Goal: Transaction & Acquisition: Purchase product/service

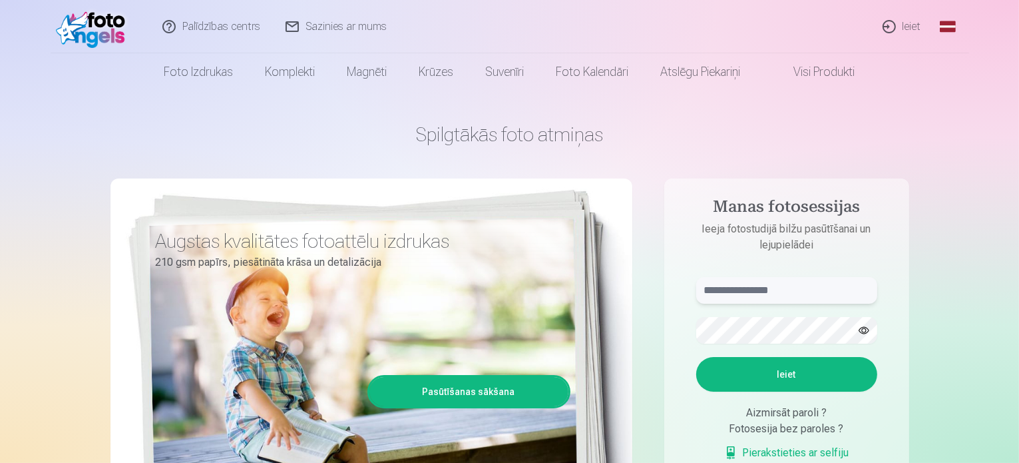
click at [767, 292] on input "text" at bounding box center [786, 290] width 181 height 27
type input "**********"
click at [696, 357] on button "Ieiet" at bounding box center [786, 374] width 181 height 35
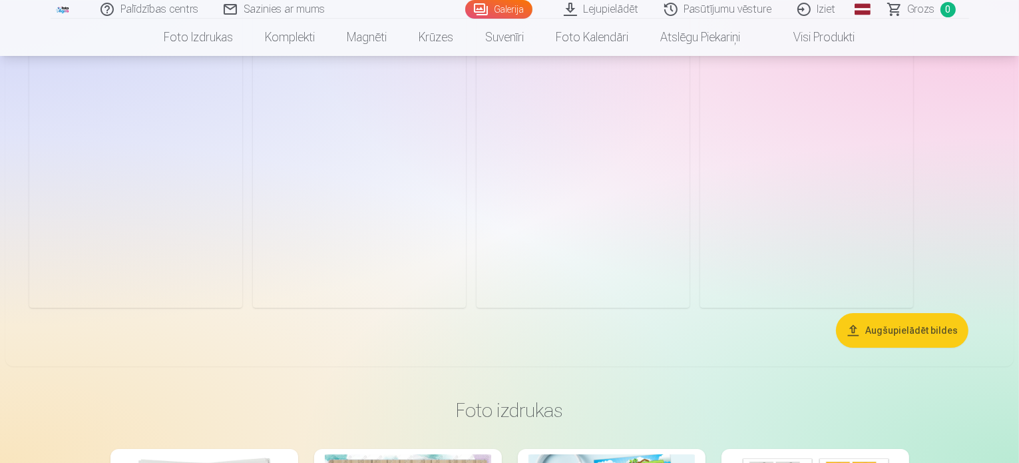
scroll to position [3927, 0]
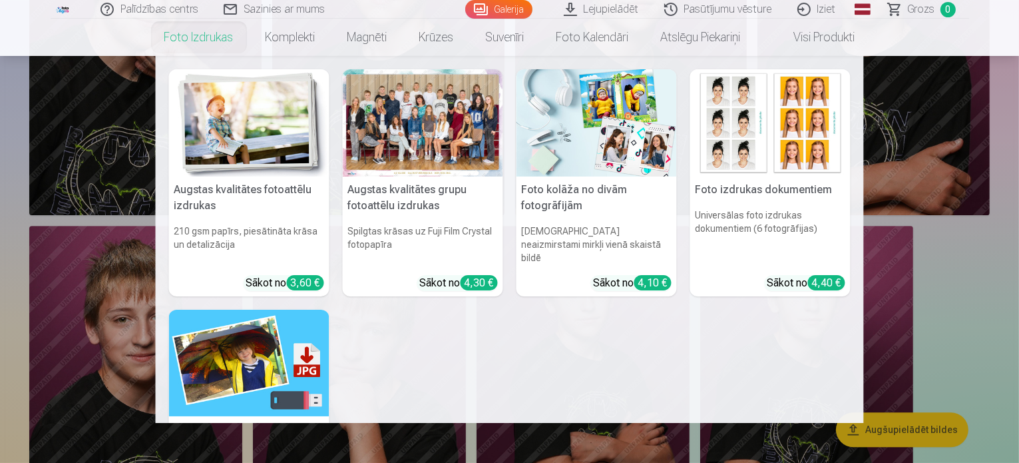
click at [418, 124] on div at bounding box center [423, 122] width 160 height 107
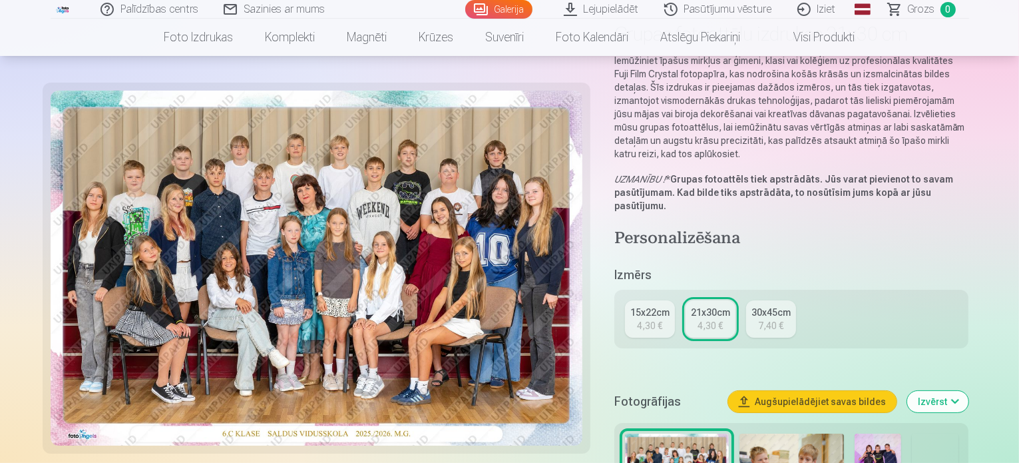
scroll to position [133, 0]
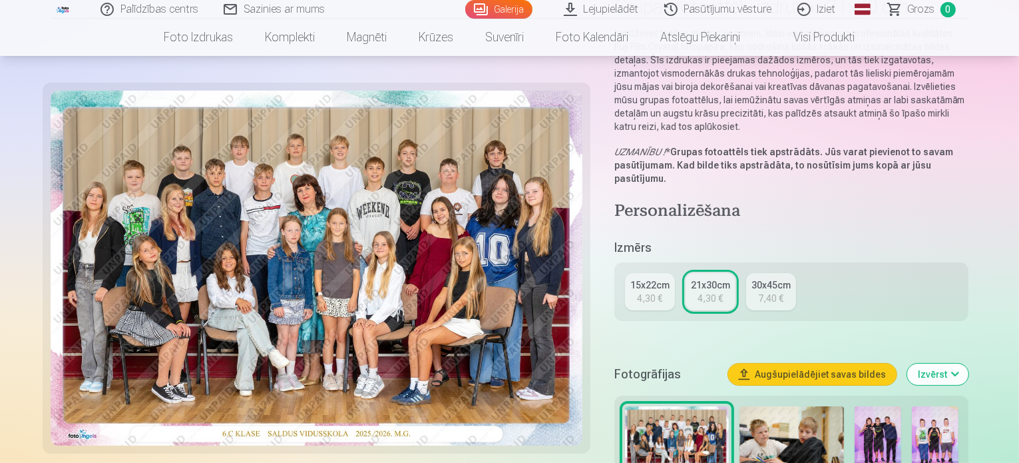
click at [650, 278] on div "15x22cm" at bounding box center [649, 284] width 39 height 13
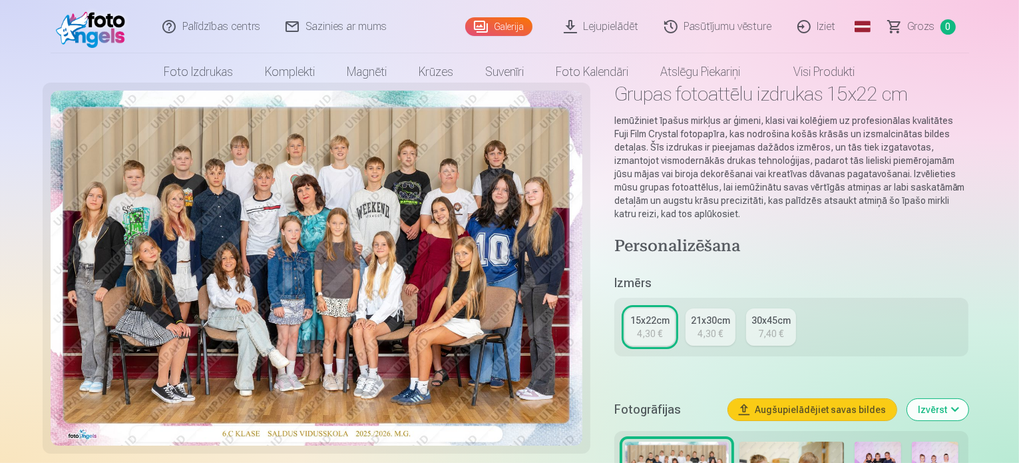
scroll to position [67, 0]
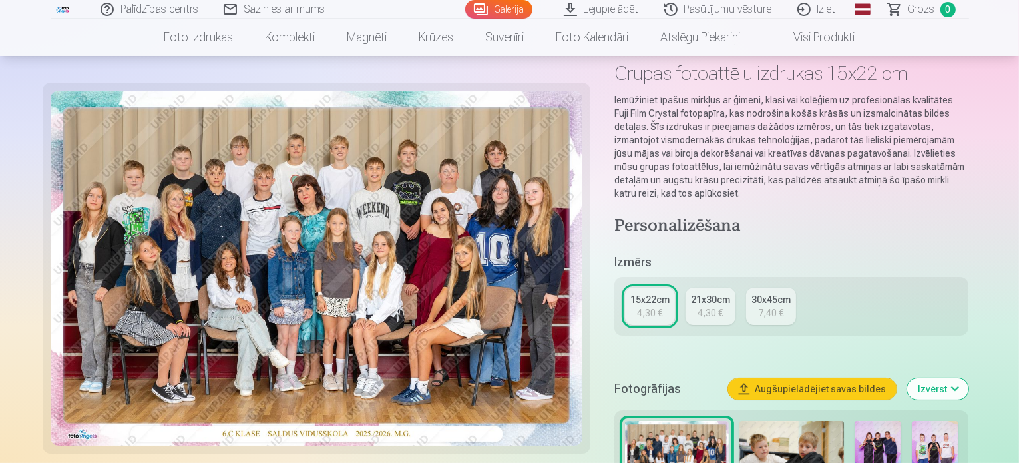
click at [716, 306] on div "4,30 €" at bounding box center [710, 312] width 25 height 13
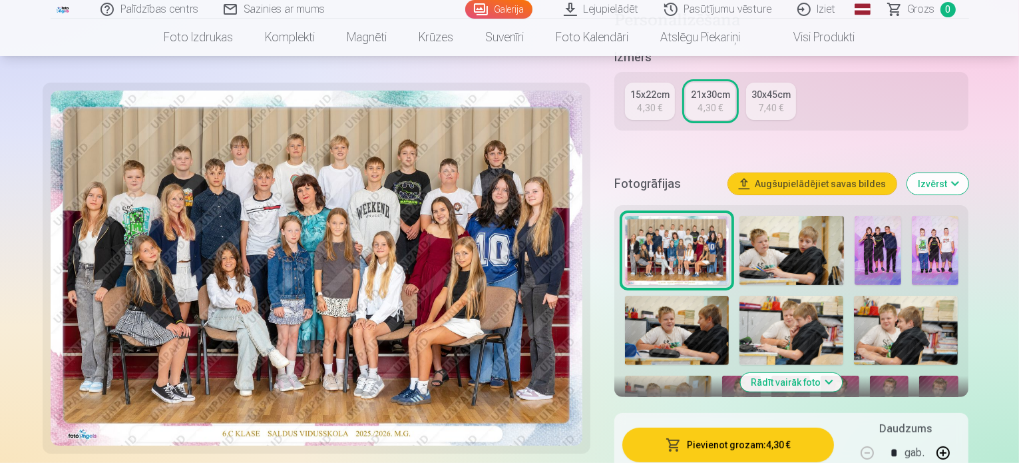
scroll to position [333, 0]
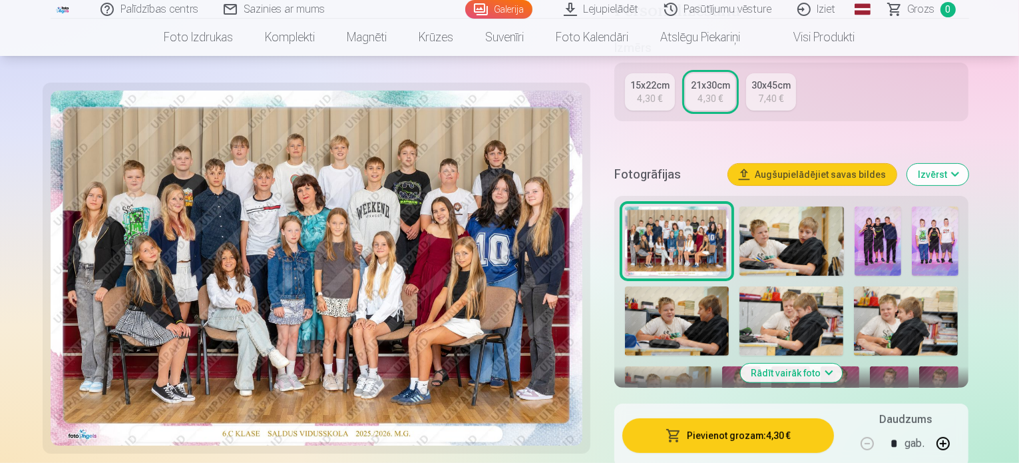
click at [969, 164] on button "Izvērst" at bounding box center [937, 174] width 61 height 21
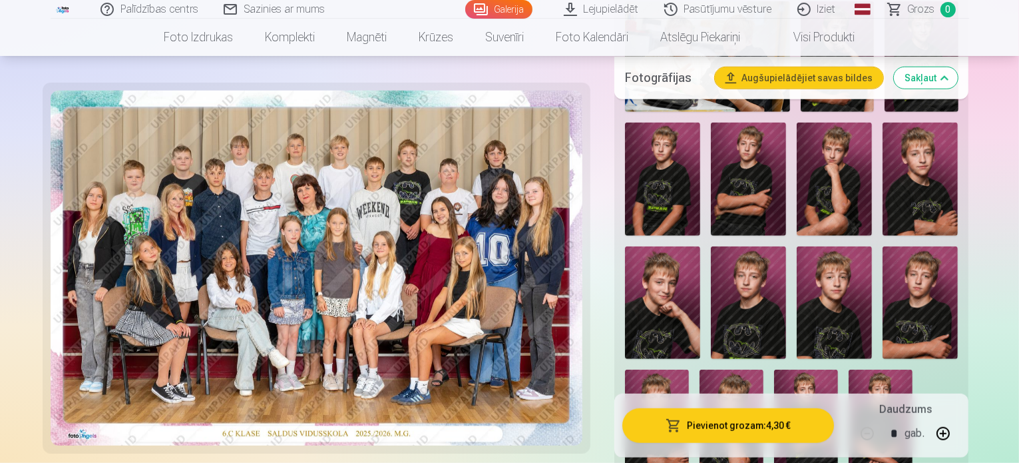
scroll to position [932, 0]
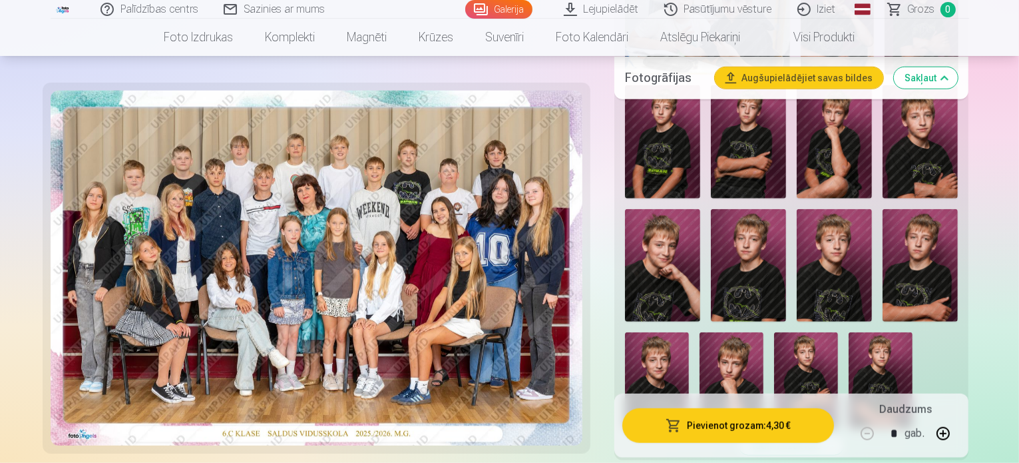
click at [760, 408] on button "Pievienot grozam : 4,30 €" at bounding box center [728, 425] width 212 height 35
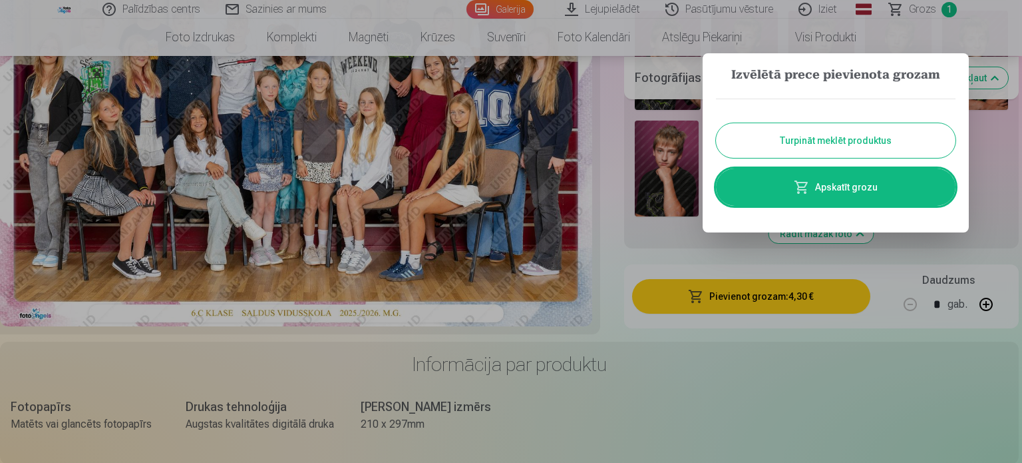
click at [836, 148] on button "Turpināt meklēt produktus" at bounding box center [836, 140] width 240 height 35
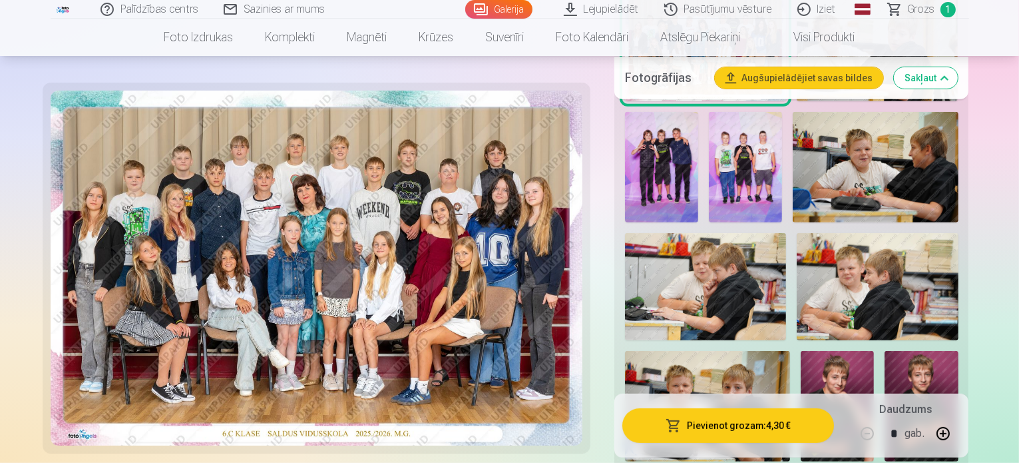
scroll to position [533, 0]
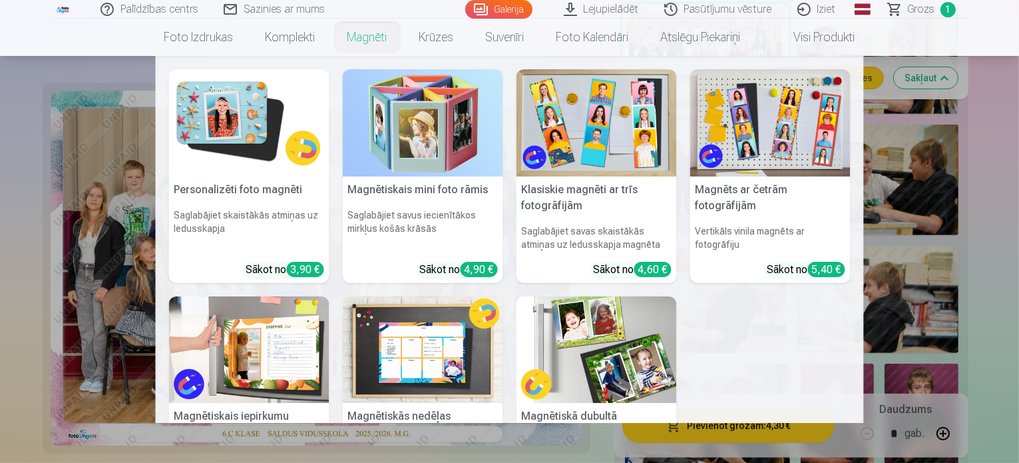
click at [228, 128] on img at bounding box center [249, 122] width 160 height 107
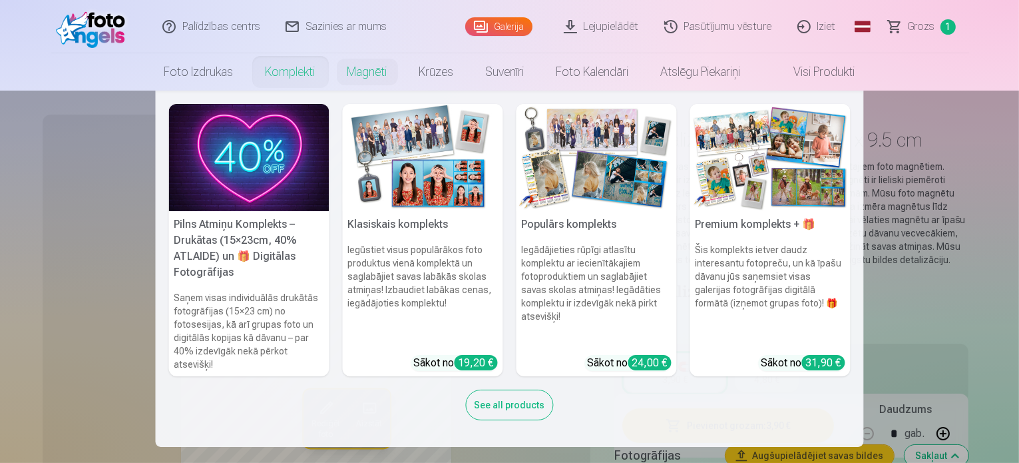
click at [583, 165] on img at bounding box center [597, 157] width 160 height 107
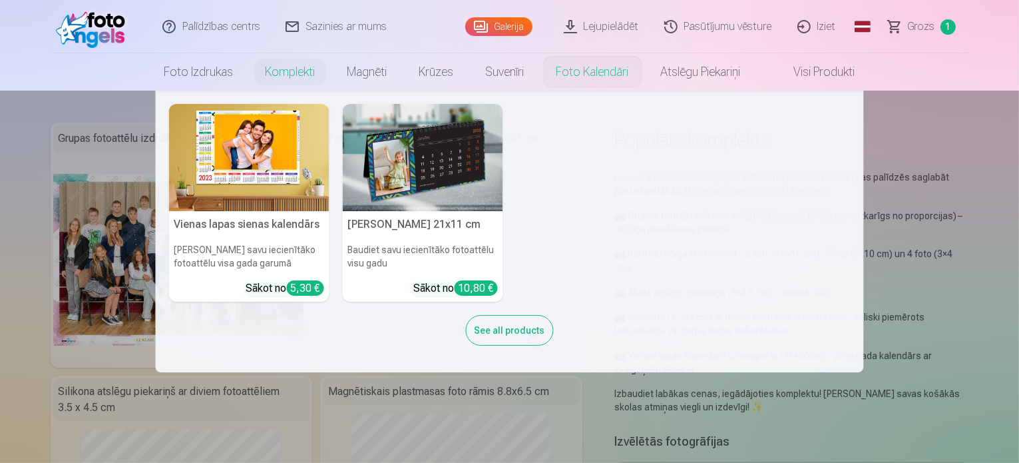
click at [936, 131] on nav "Vienas lapas sienas kalendārs Parādiet savu iecienītāko fotoattēlu visa gada ga…" at bounding box center [509, 232] width 1019 height 282
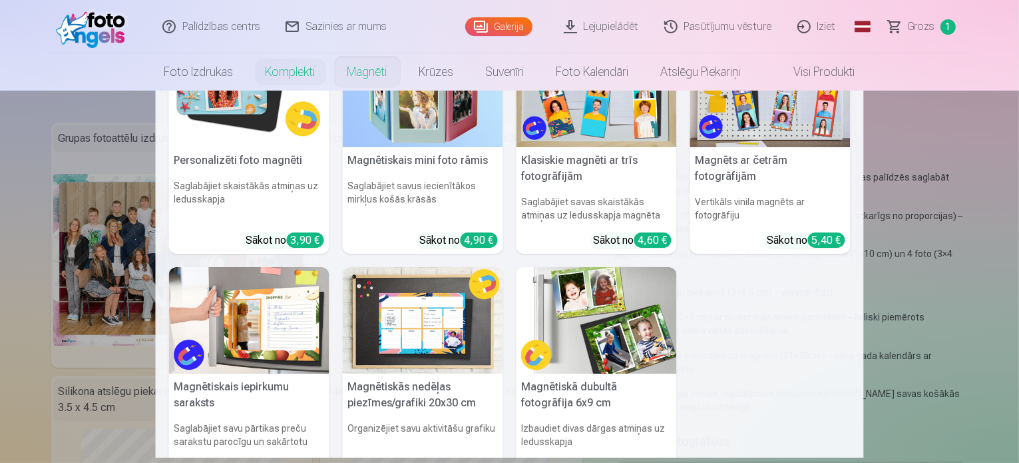
scroll to position [133, 0]
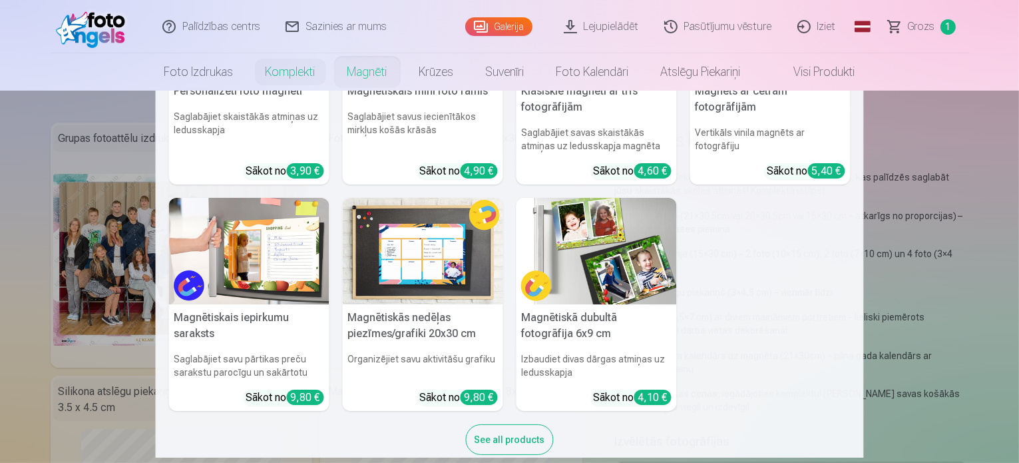
click at [411, 257] on img at bounding box center [423, 251] width 160 height 107
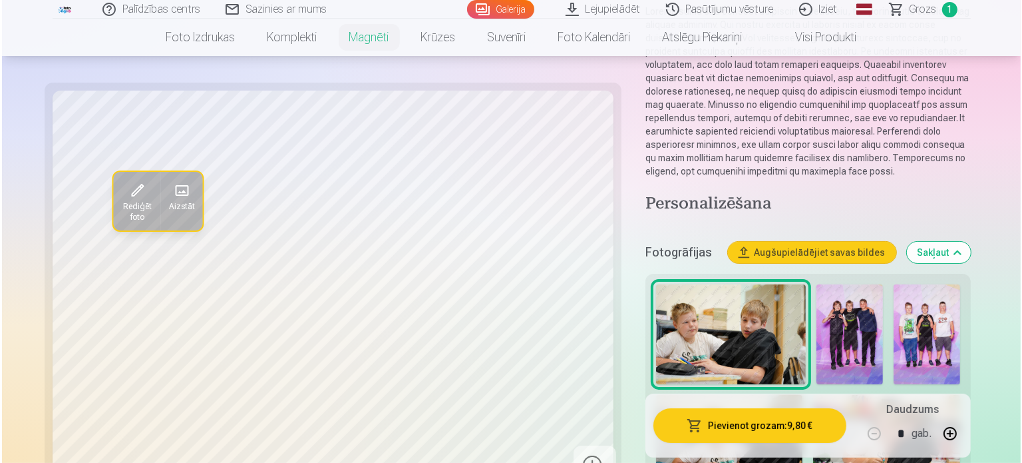
scroll to position [200, 0]
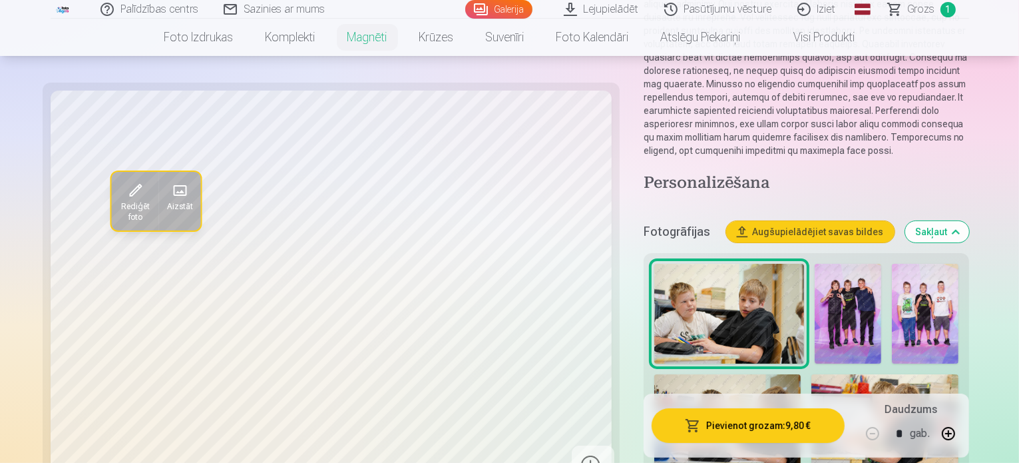
click at [168, 186] on span at bounding box center [178, 190] width 21 height 21
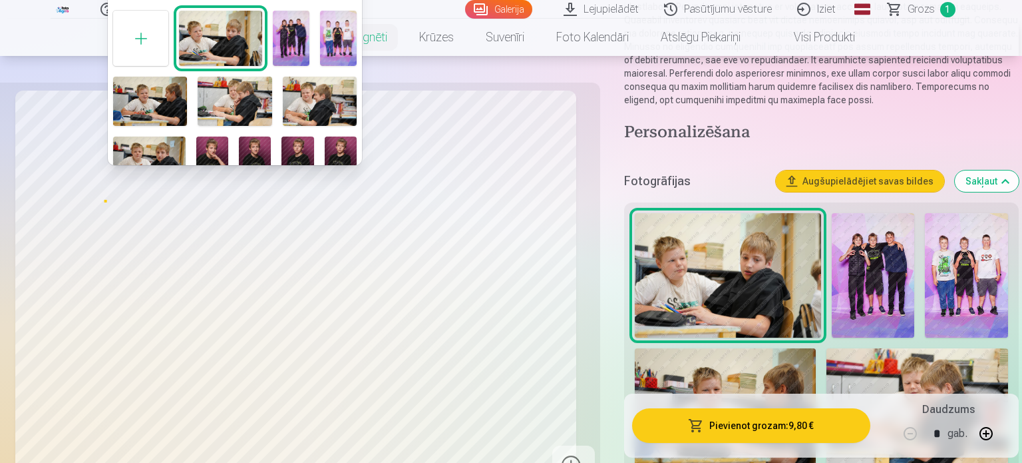
click at [206, 151] on img at bounding box center [212, 160] width 32 height 48
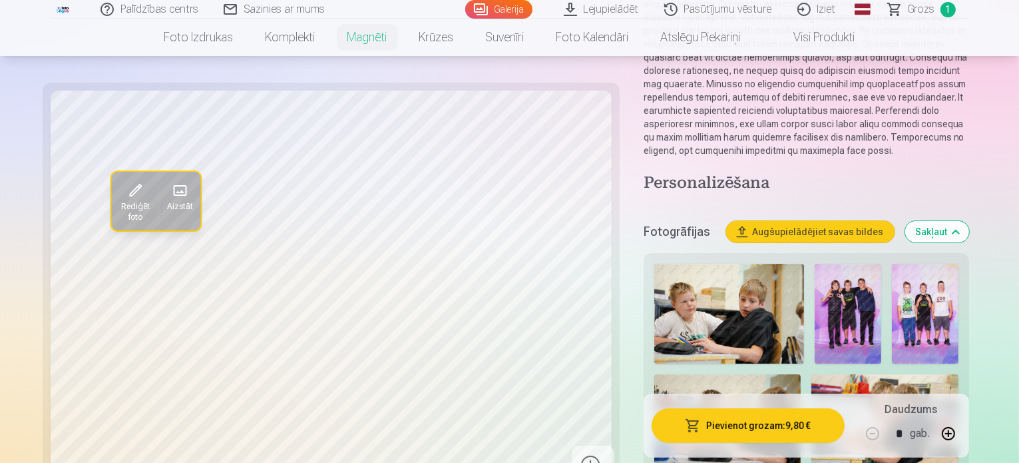
click at [168, 184] on span at bounding box center [178, 190] width 21 height 21
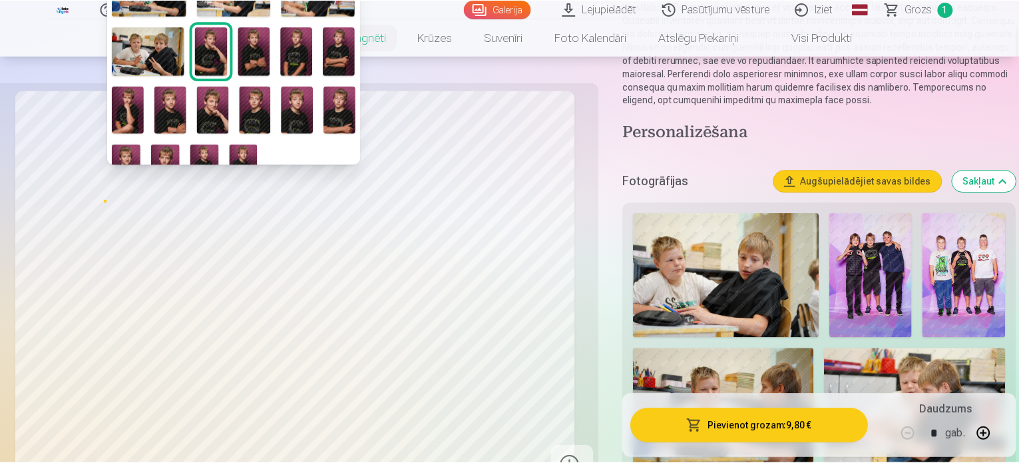
scroll to position [133, 0]
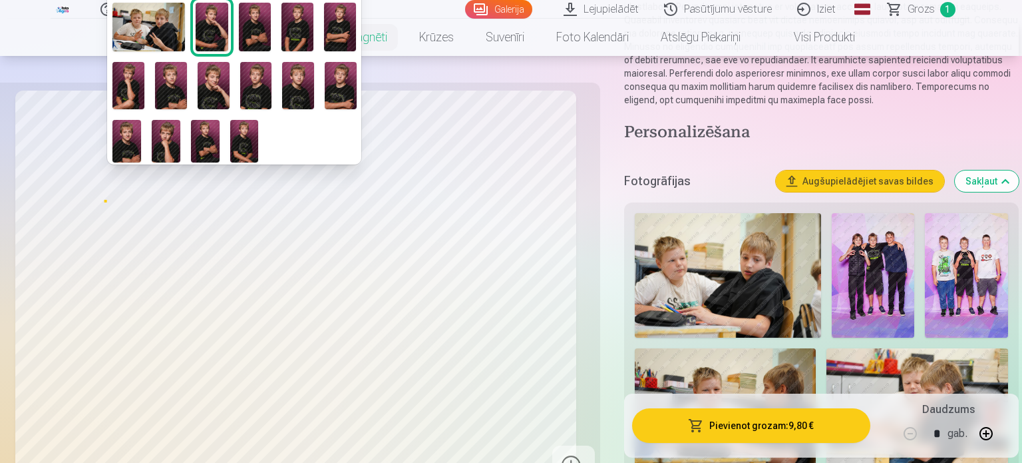
click at [122, 140] on img at bounding box center [126, 141] width 29 height 43
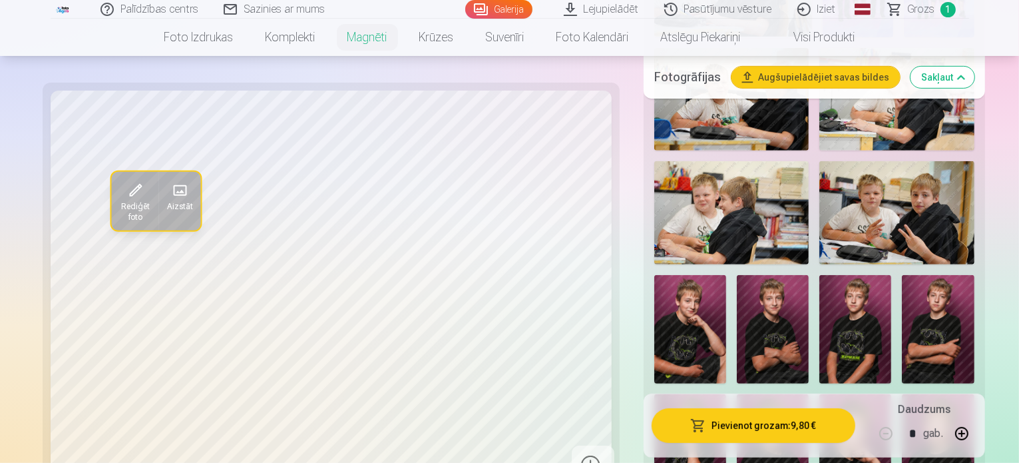
scroll to position [732, 0]
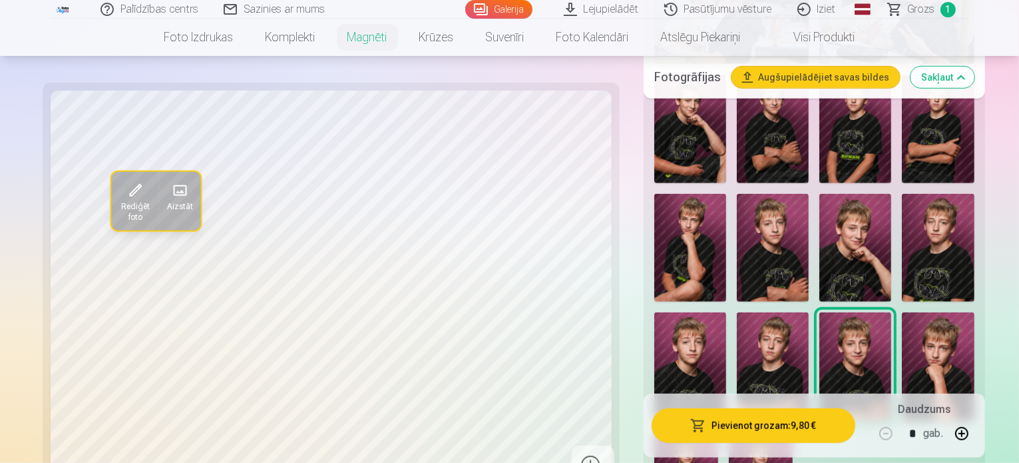
click at [819, 228] on img at bounding box center [855, 248] width 72 height 108
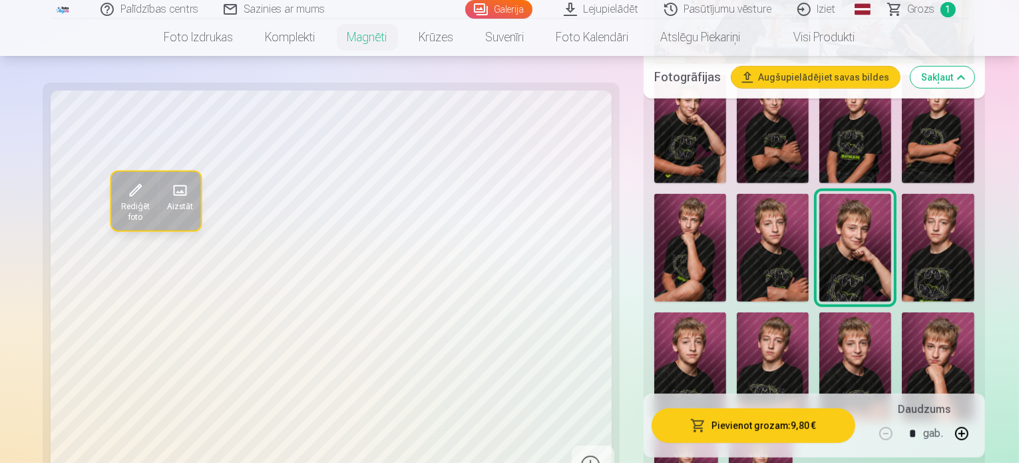
click at [891, 312] on img at bounding box center [855, 366] width 72 height 108
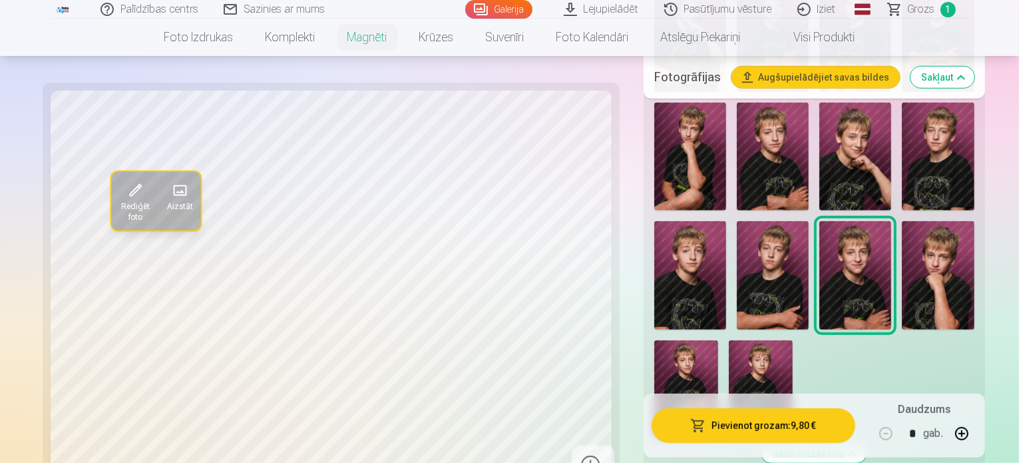
scroll to position [865, 0]
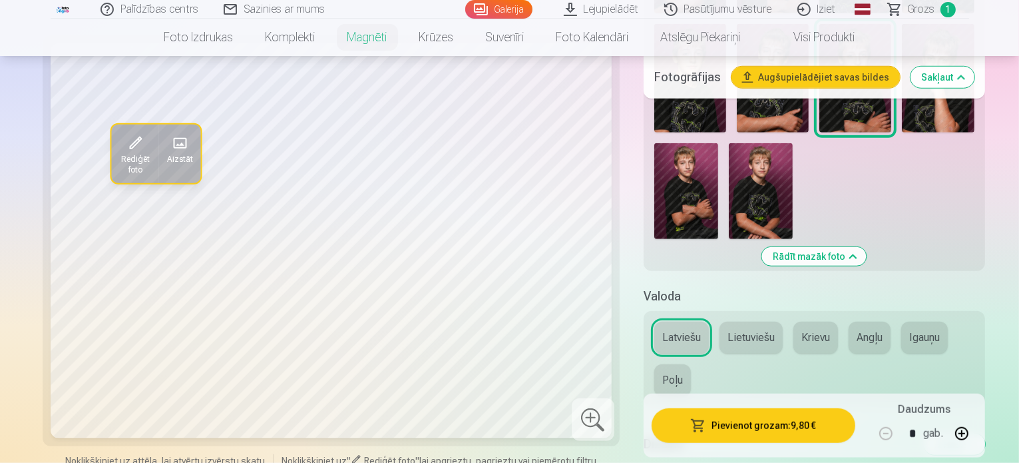
scroll to position [1065, 0]
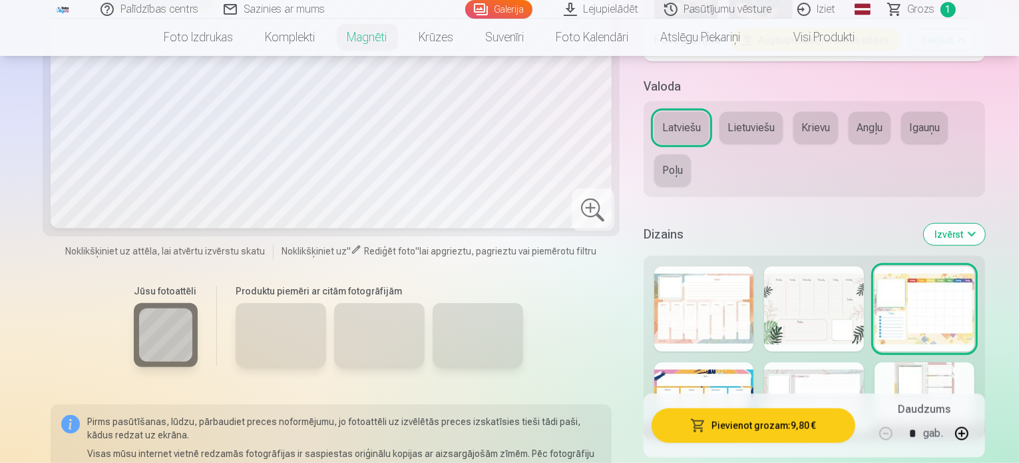
scroll to position [1265, 0]
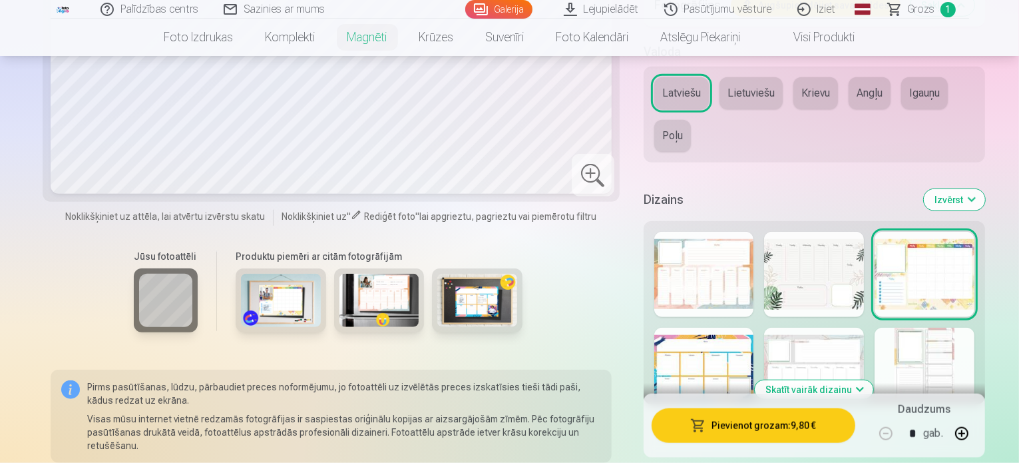
click at [808, 328] on div at bounding box center [814, 370] width 100 height 85
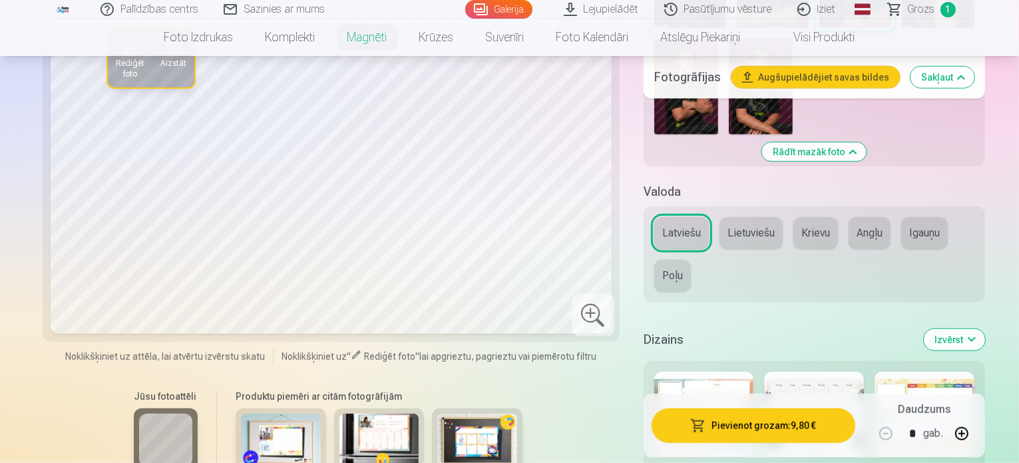
scroll to position [1132, 0]
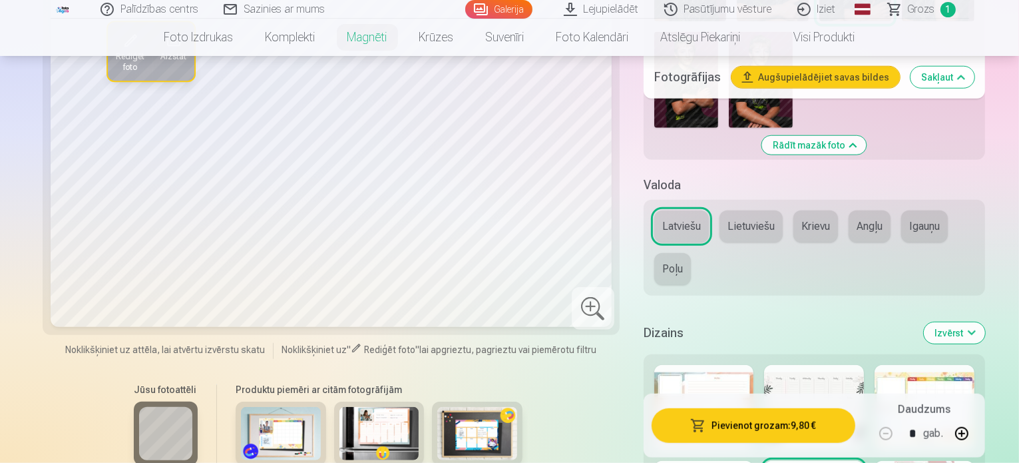
click at [825, 365] on div at bounding box center [814, 407] width 100 height 85
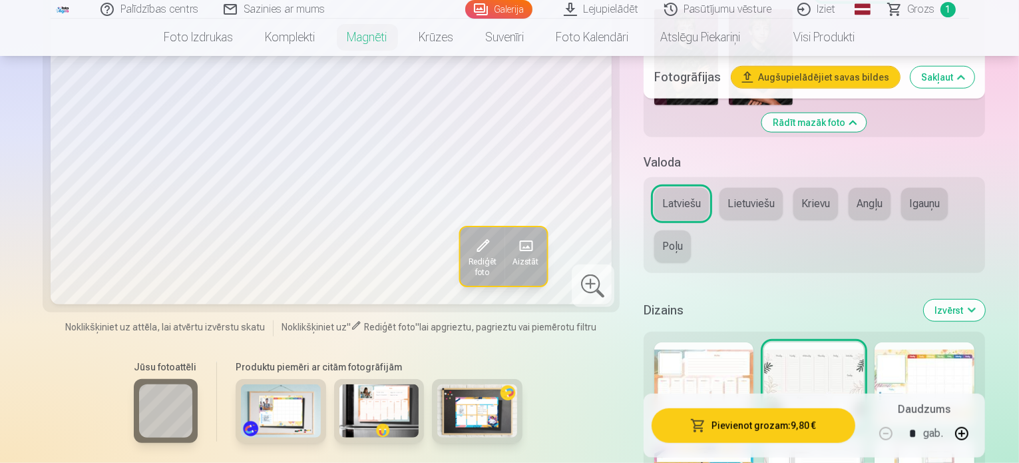
scroll to position [1198, 0]
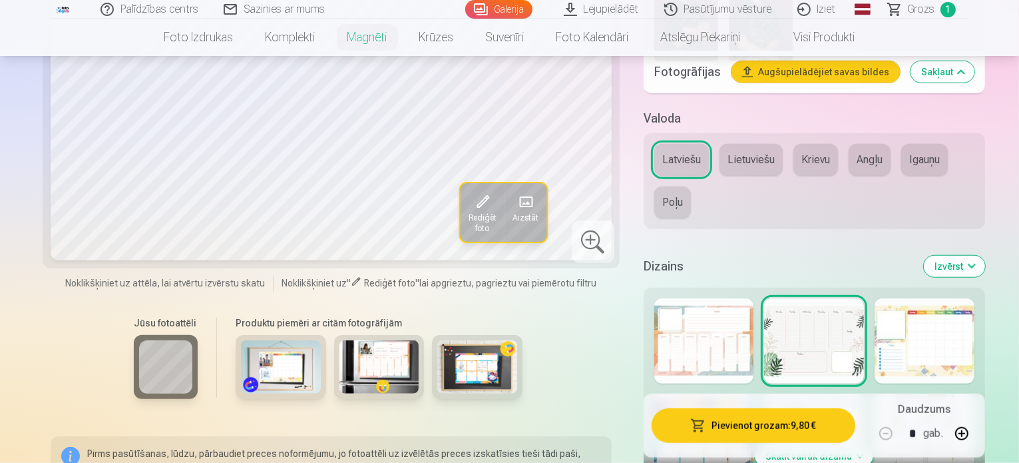
click at [685, 298] on div at bounding box center [704, 340] width 100 height 85
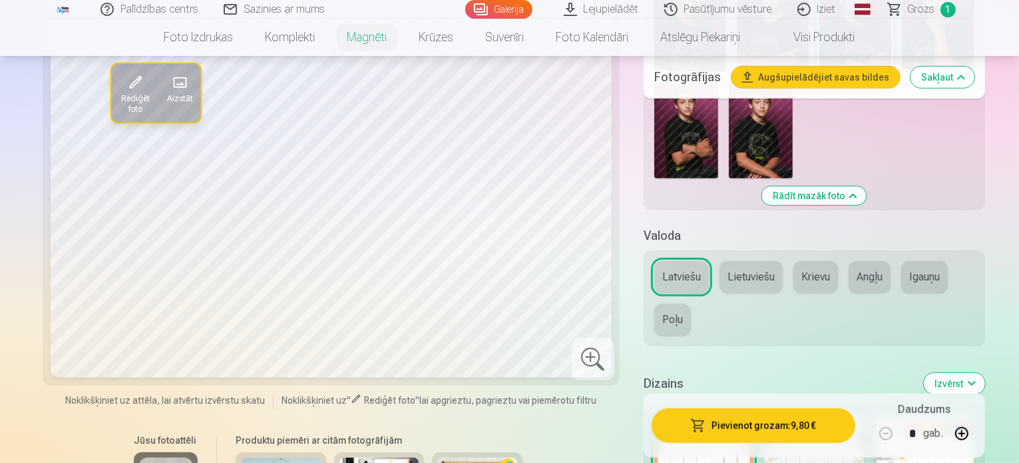
scroll to position [1132, 0]
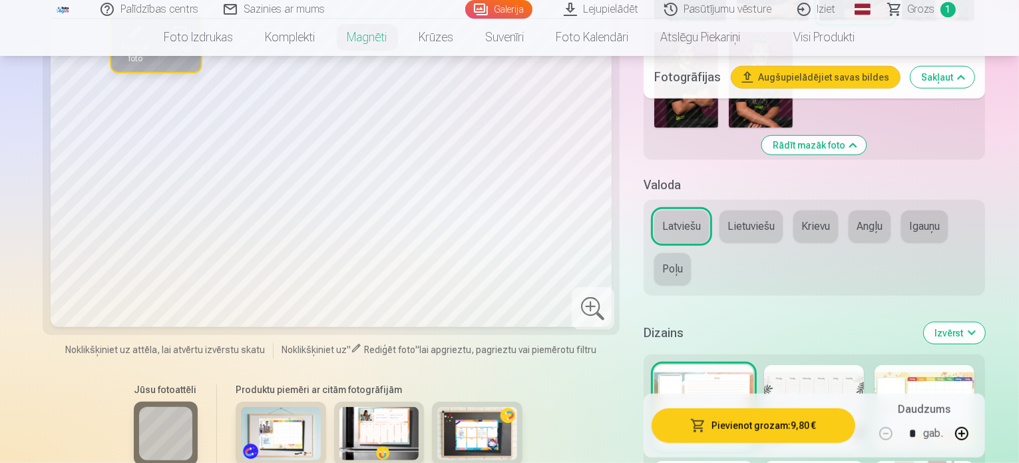
click at [956, 365] on div at bounding box center [925, 407] width 100 height 85
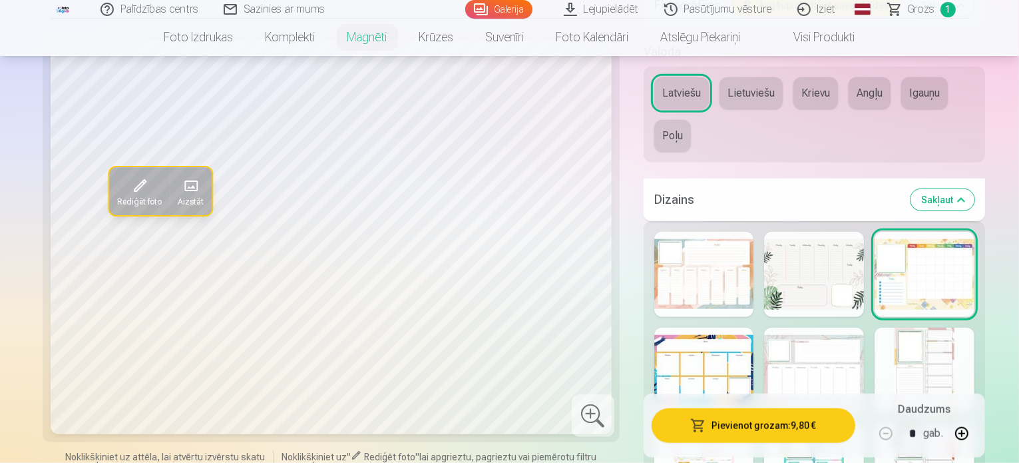
scroll to position [1331, 0]
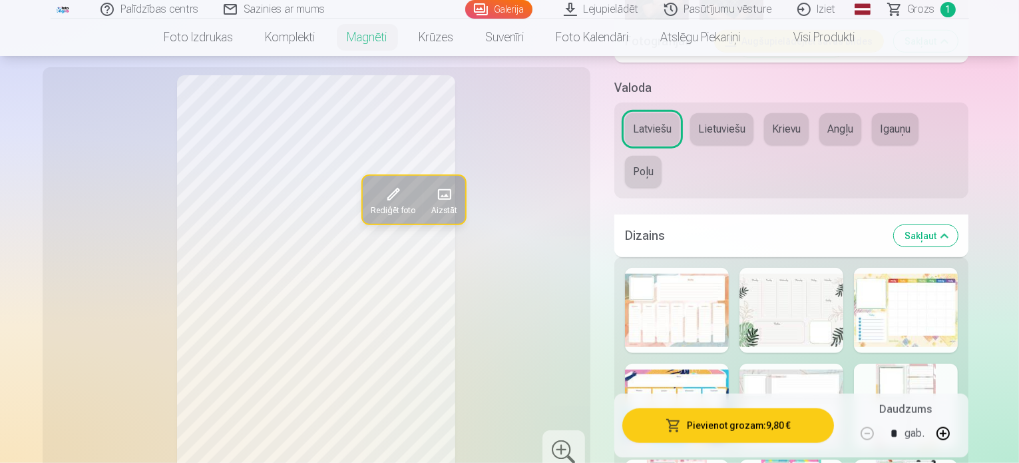
scroll to position [1265, 0]
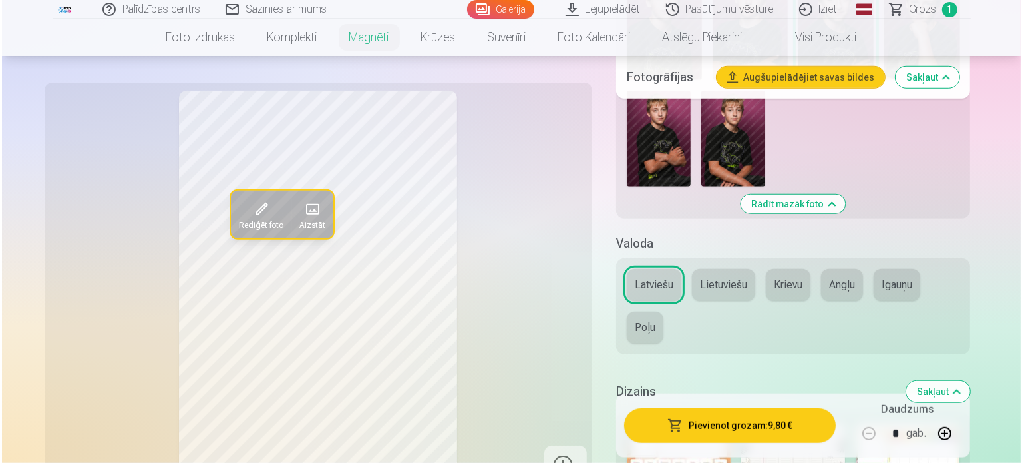
scroll to position [1065, 0]
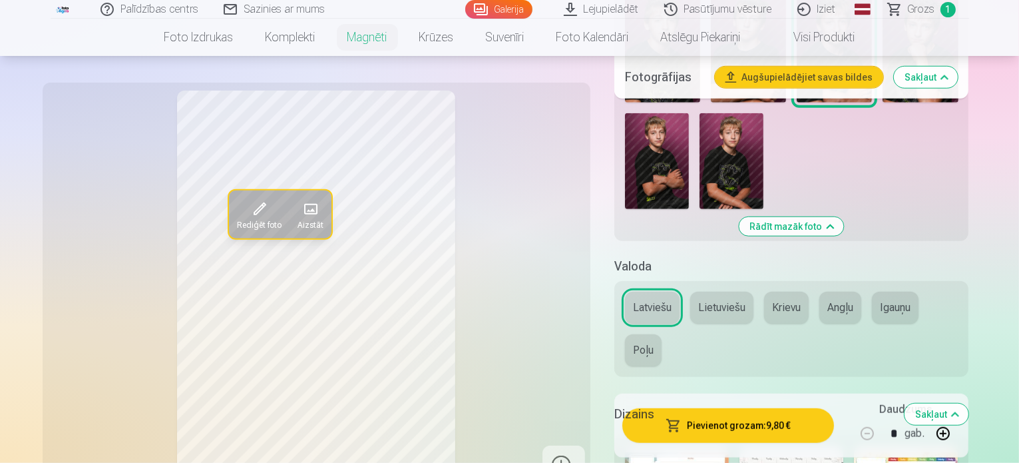
click at [782, 432] on button "Pievienot grozam : 9,80 €" at bounding box center [728, 425] width 212 height 35
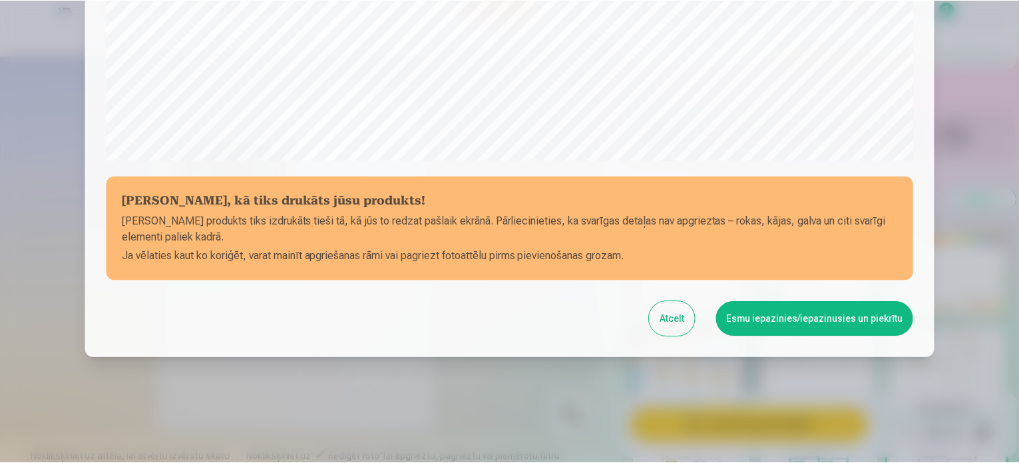
scroll to position [495, 0]
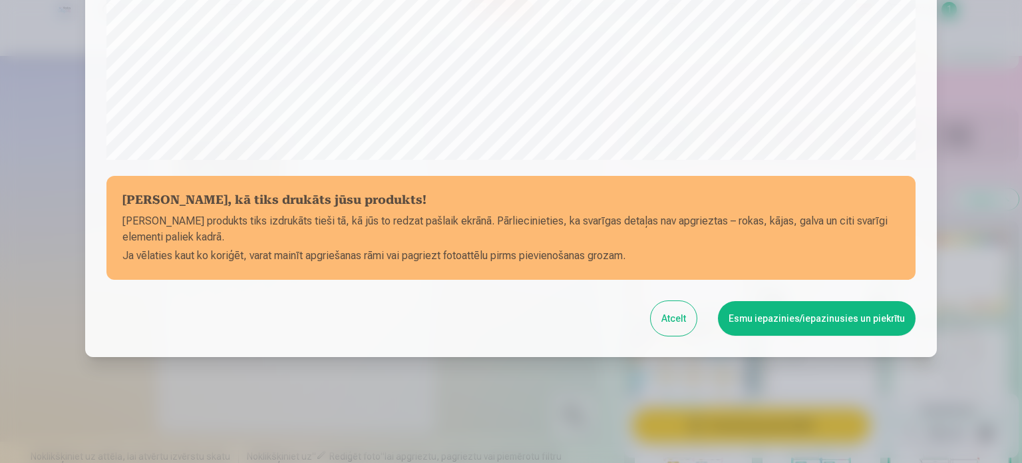
click at [784, 326] on button "Esmu iepazinies/iepazinusies un piekrītu" at bounding box center [817, 318] width 198 height 35
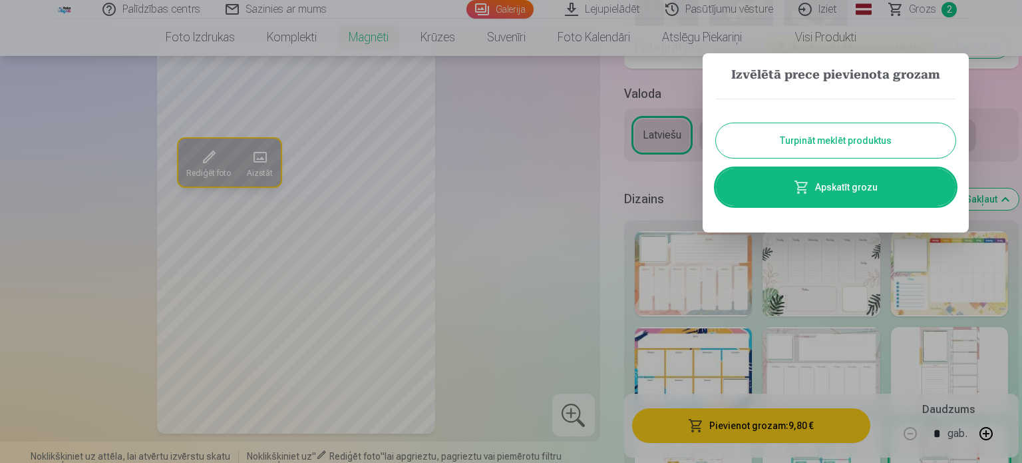
click at [839, 144] on button "Turpināt meklēt produktus" at bounding box center [836, 140] width 240 height 35
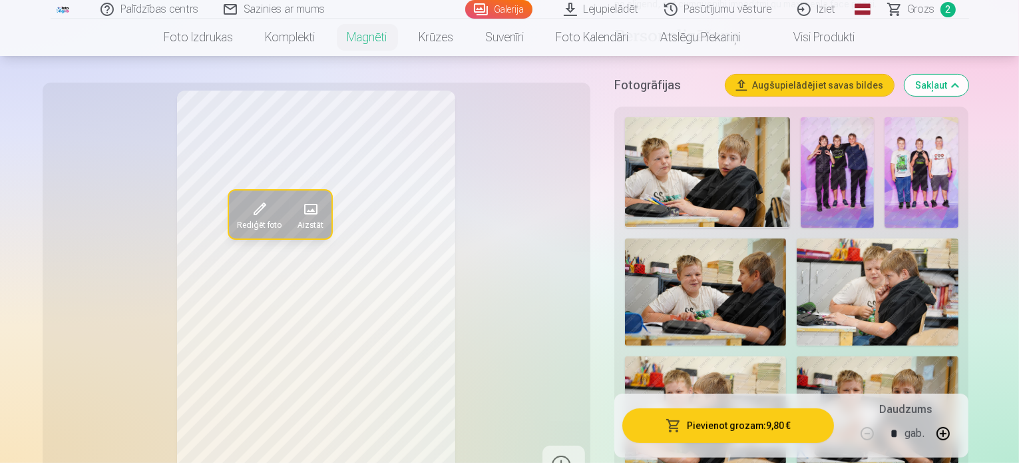
scroll to position [0, 0]
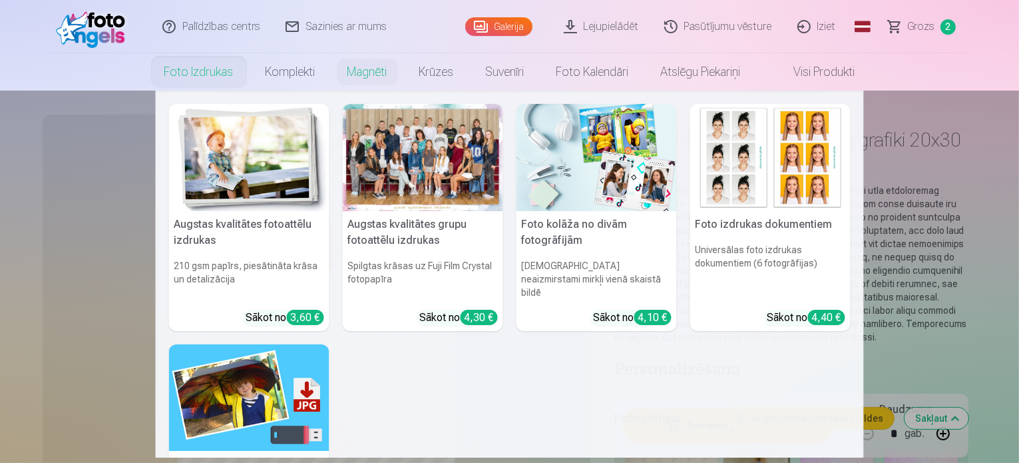
click at [207, 72] on link "Foto izdrukas" at bounding box center [198, 71] width 101 height 37
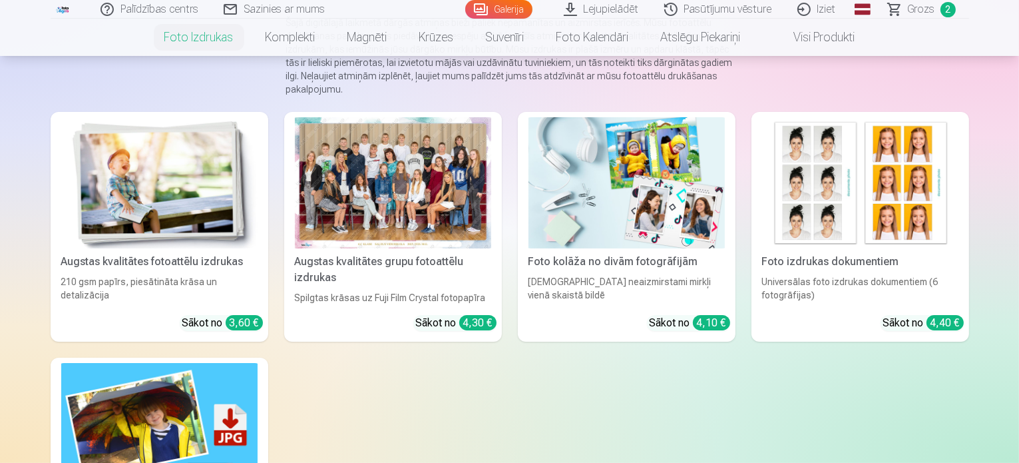
scroll to position [200, 0]
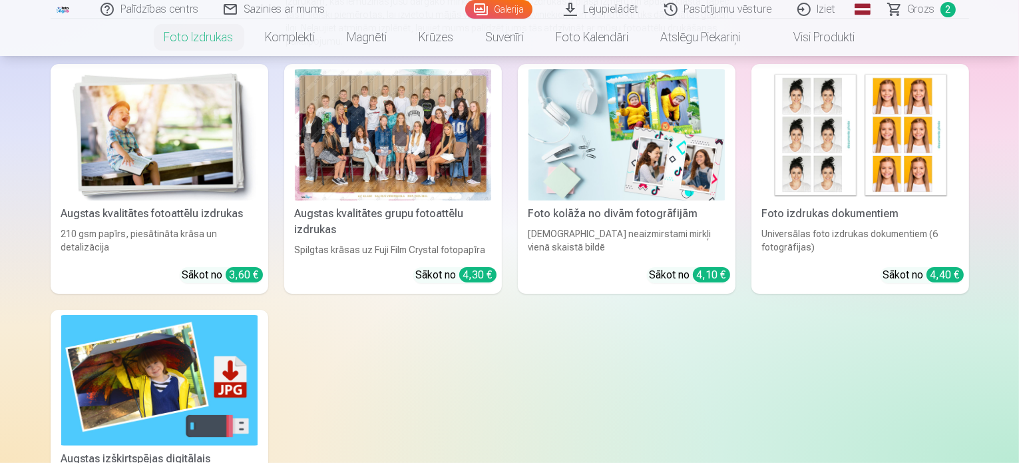
click at [121, 136] on img at bounding box center [159, 134] width 196 height 131
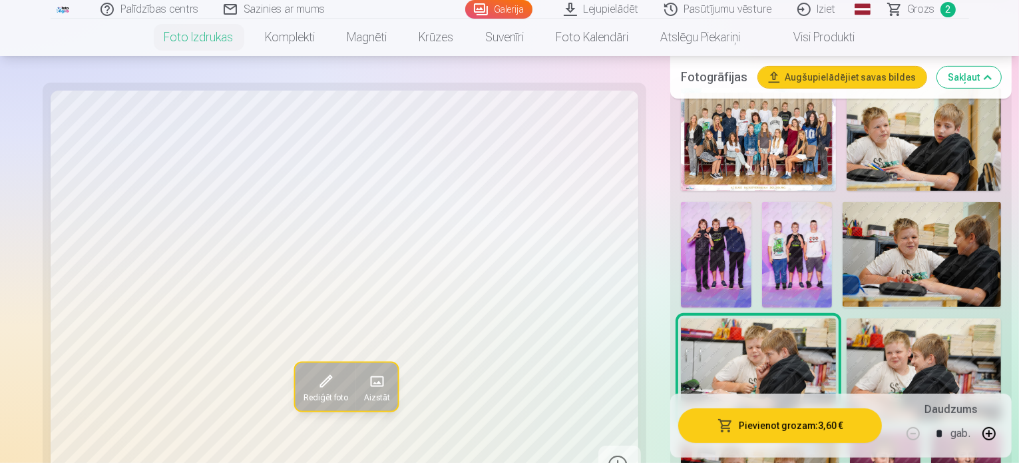
scroll to position [466, 0]
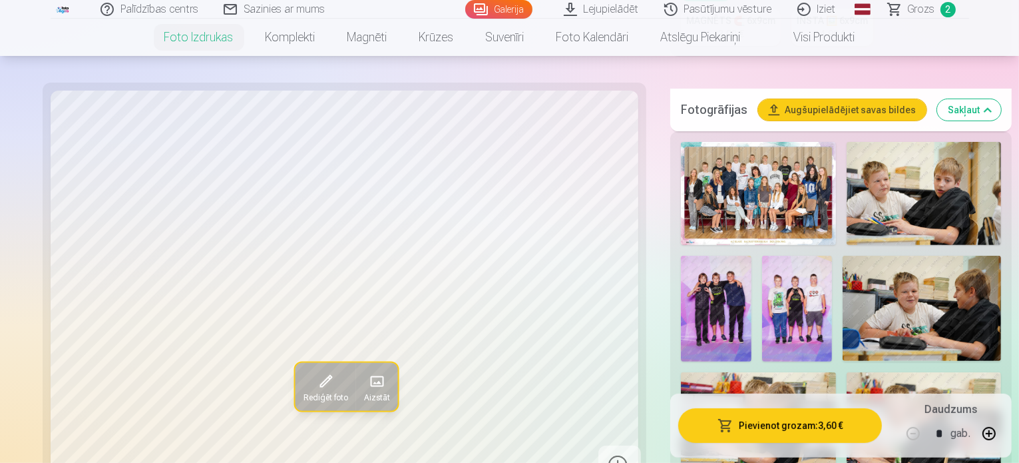
scroll to position [399, 0]
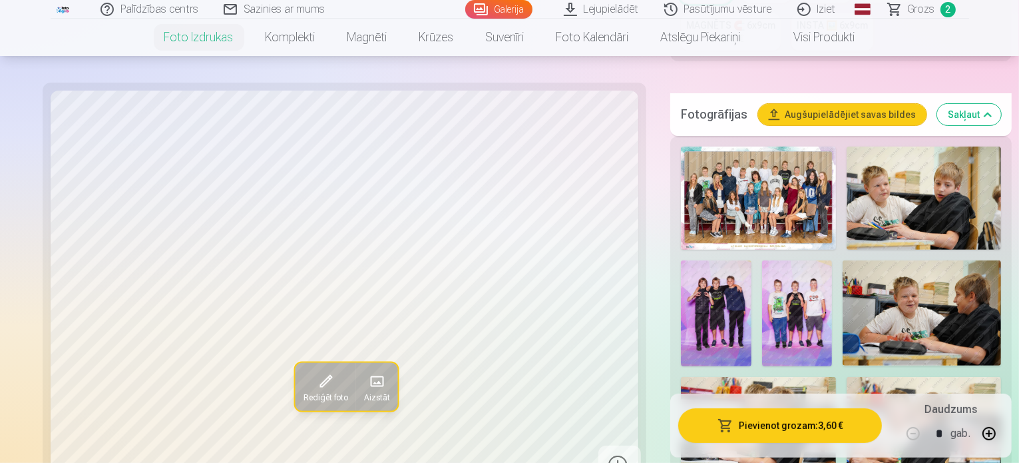
click at [752, 260] on img at bounding box center [716, 313] width 71 height 106
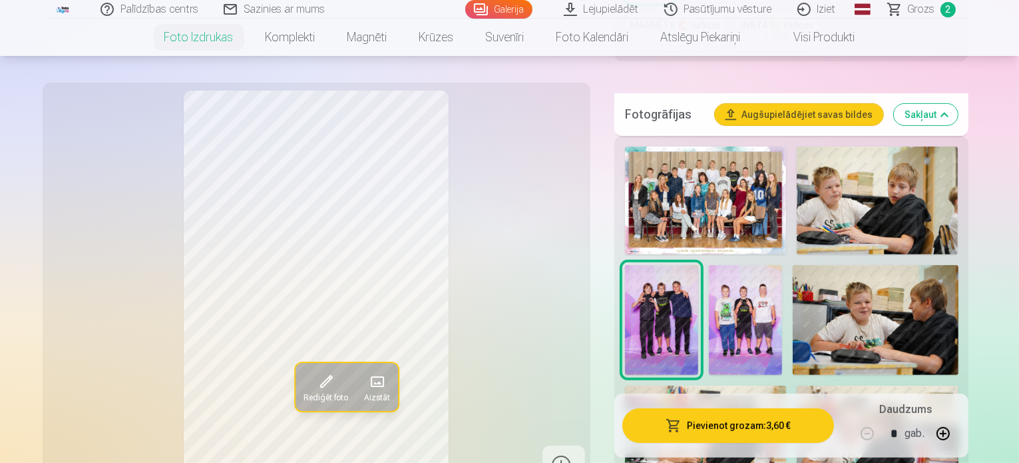
drag, startPoint x: 978, startPoint y: 160, endPoint x: 941, endPoint y: 167, distance: 37.3
click at [698, 265] on img at bounding box center [661, 320] width 73 height 111
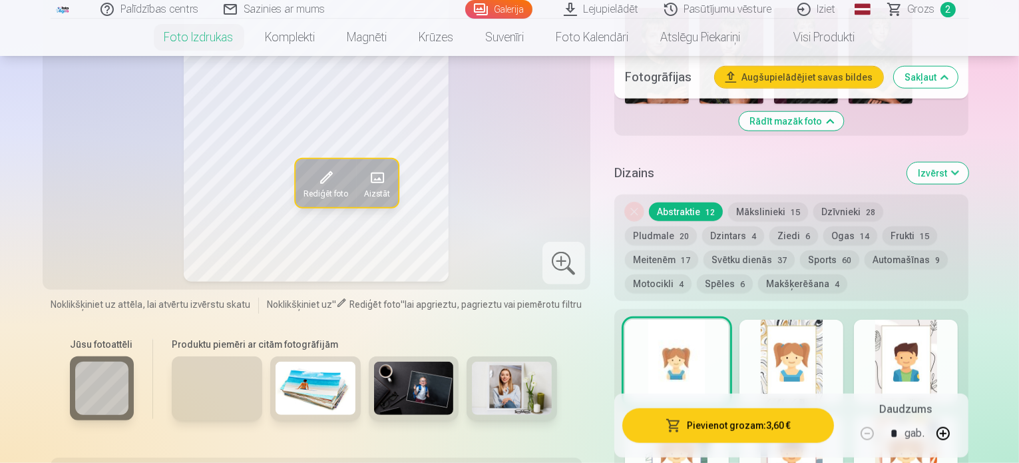
scroll to position [1265, 0]
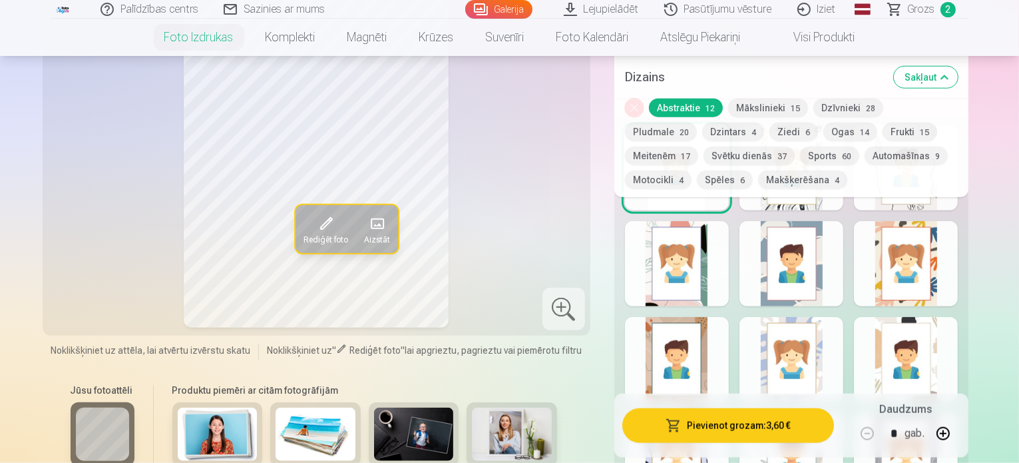
scroll to position [1464, 0]
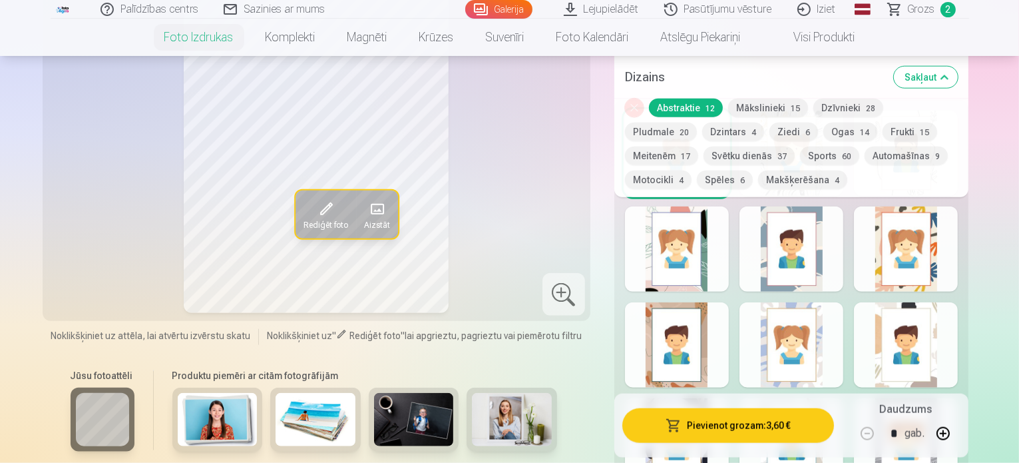
click at [676, 398] on div at bounding box center [677, 440] width 104 height 85
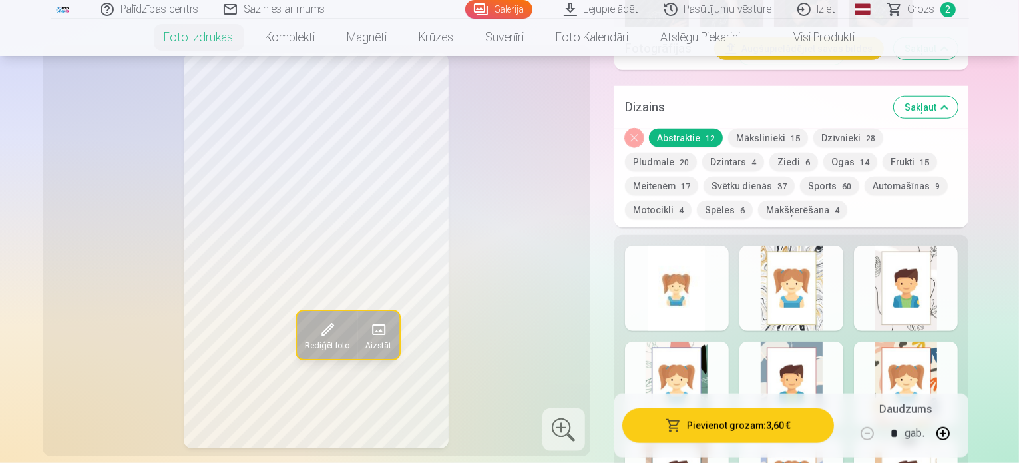
scroll to position [1331, 0]
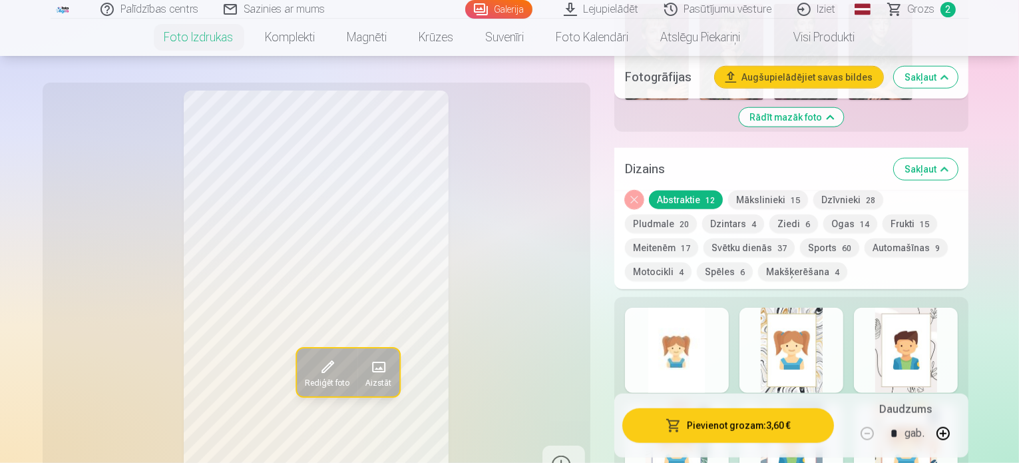
scroll to position [1132, 0]
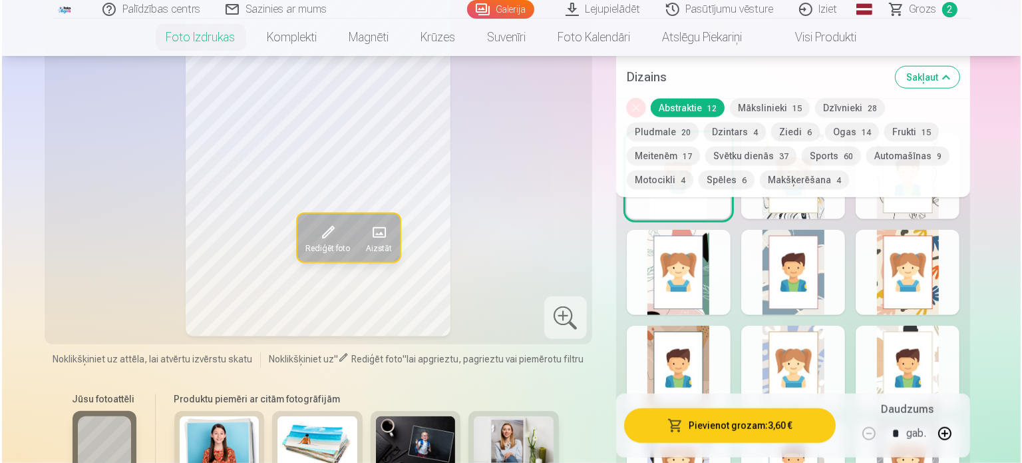
scroll to position [1464, 0]
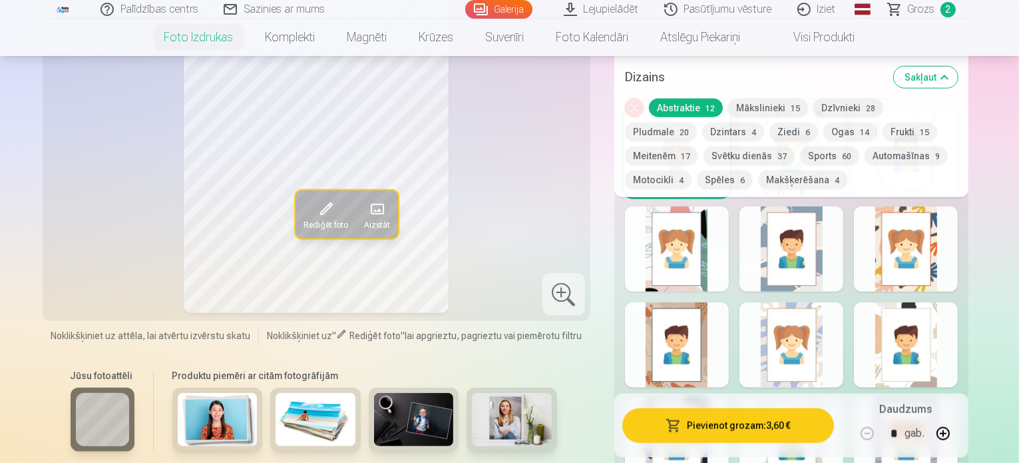
click at [767, 408] on button "Pievienot grozam : 3,60 €" at bounding box center [728, 425] width 212 height 35
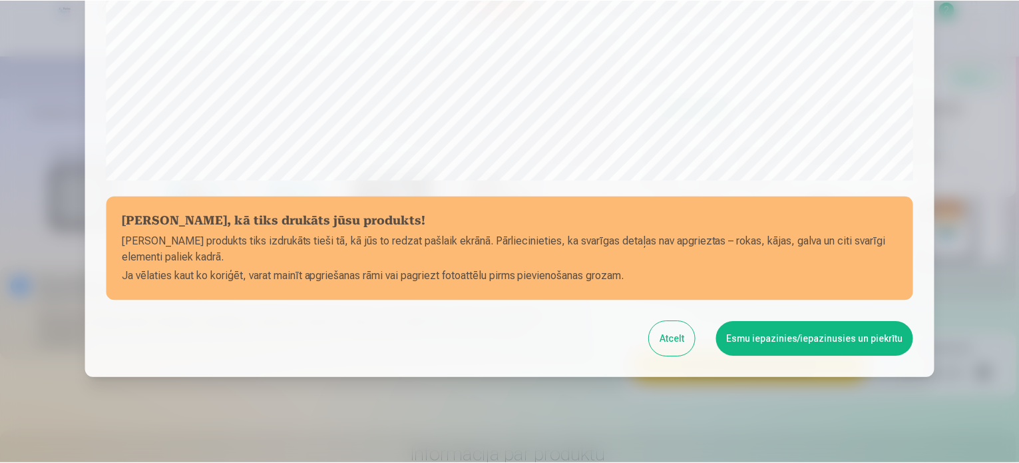
scroll to position [495, 0]
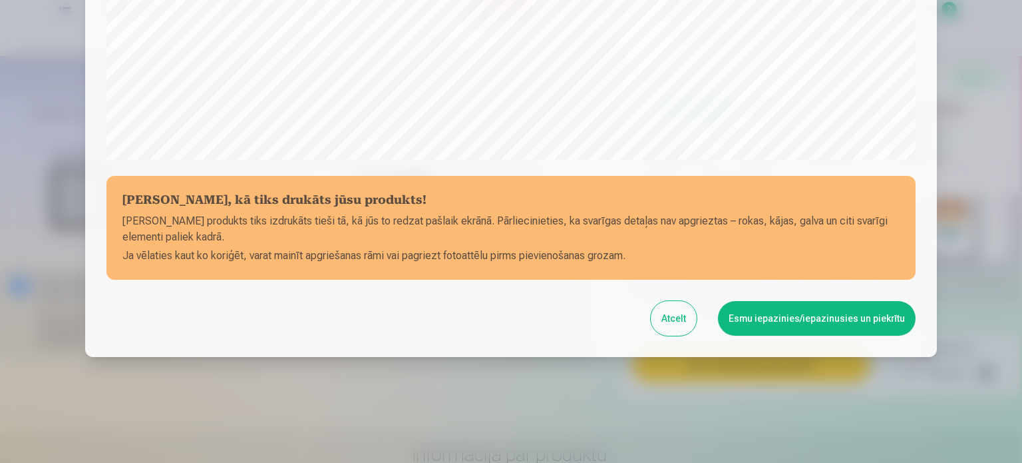
click at [781, 319] on button "Esmu iepazinies/iepazinusies un piekrītu" at bounding box center [817, 318] width 198 height 35
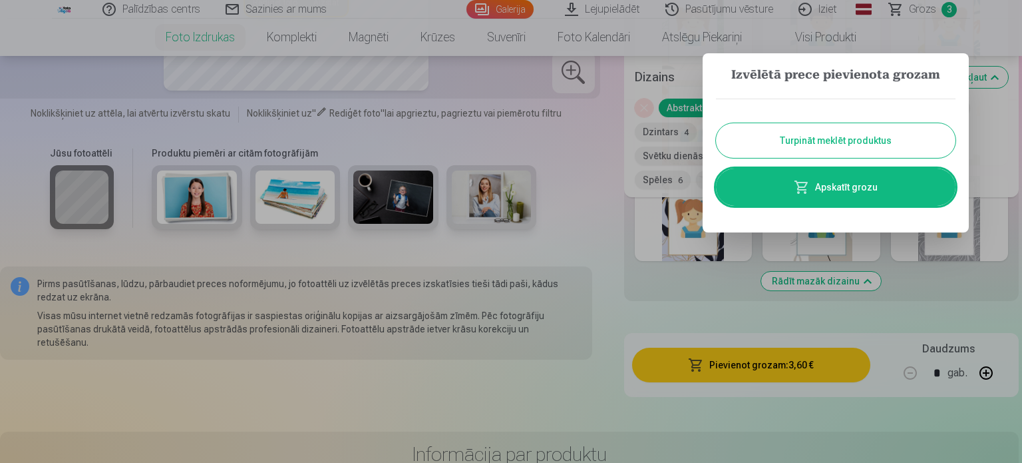
drag, startPoint x: 839, startPoint y: 142, endPoint x: 846, endPoint y: 146, distance: 8.0
click at [839, 142] on button "Turpināt meklēt produktus" at bounding box center [836, 140] width 240 height 35
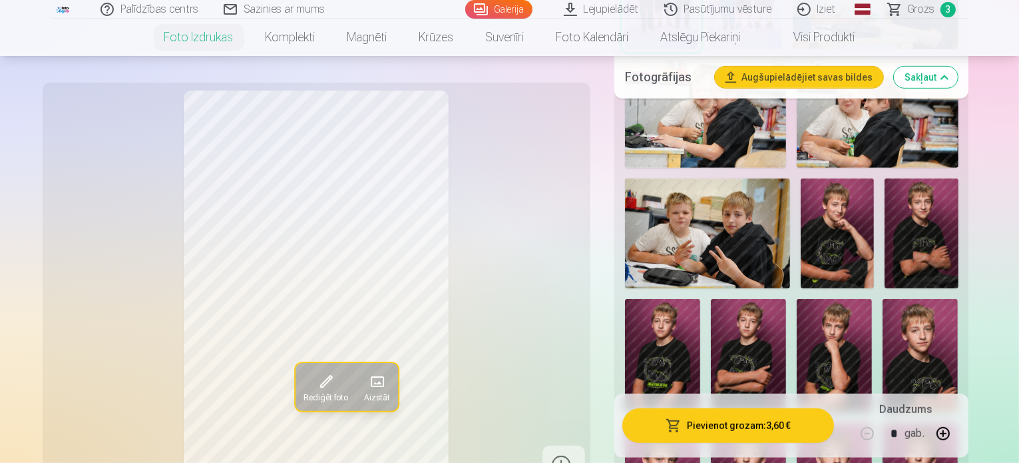
scroll to position [732, 0]
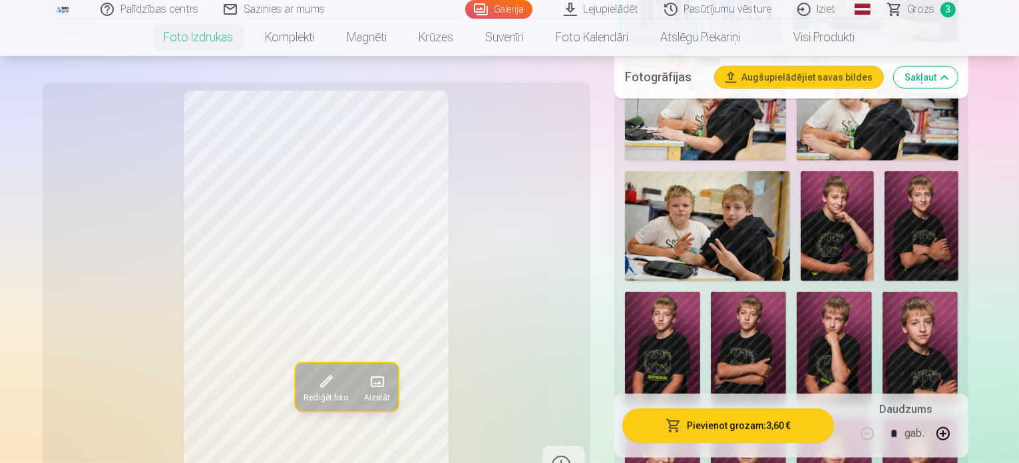
click at [744, 415] on img at bounding box center [748, 471] width 75 height 113
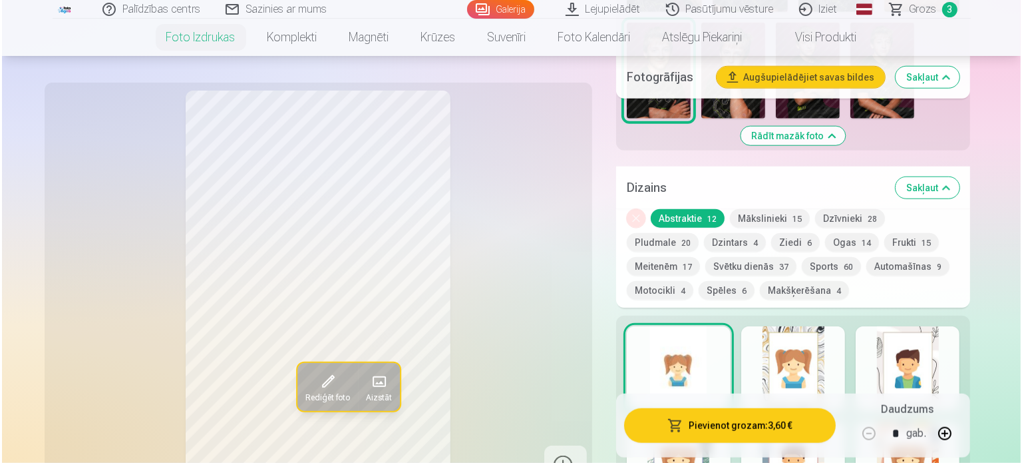
scroll to position [1265, 0]
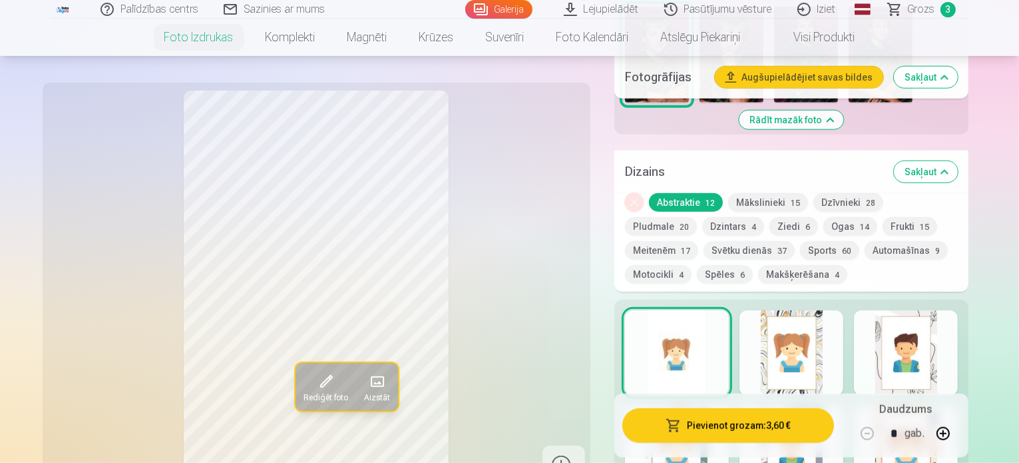
click at [762, 427] on button "Pievienot grozam : 3,60 €" at bounding box center [728, 425] width 212 height 35
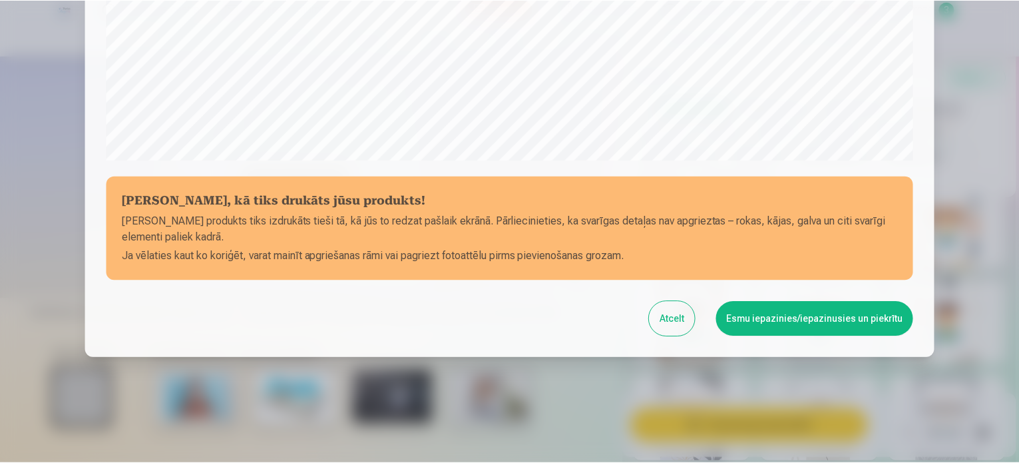
scroll to position [495, 0]
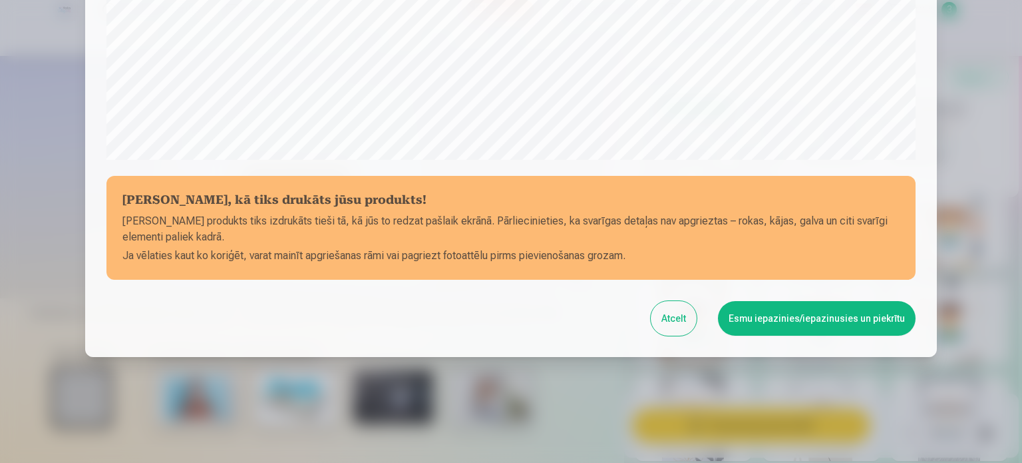
click at [819, 324] on button "Esmu iepazinies/iepazinusies un piekrītu" at bounding box center [817, 318] width 198 height 35
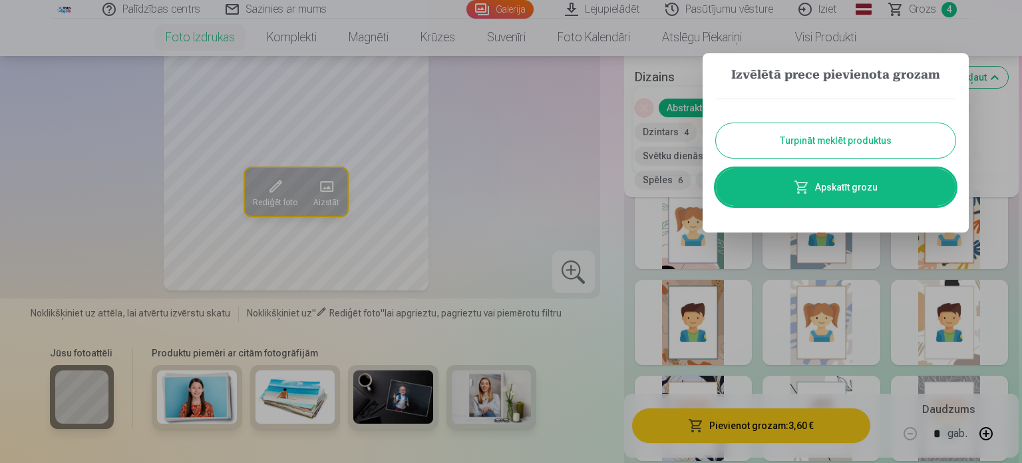
click at [833, 188] on link "Apskatīt grozu" at bounding box center [836, 186] width 240 height 37
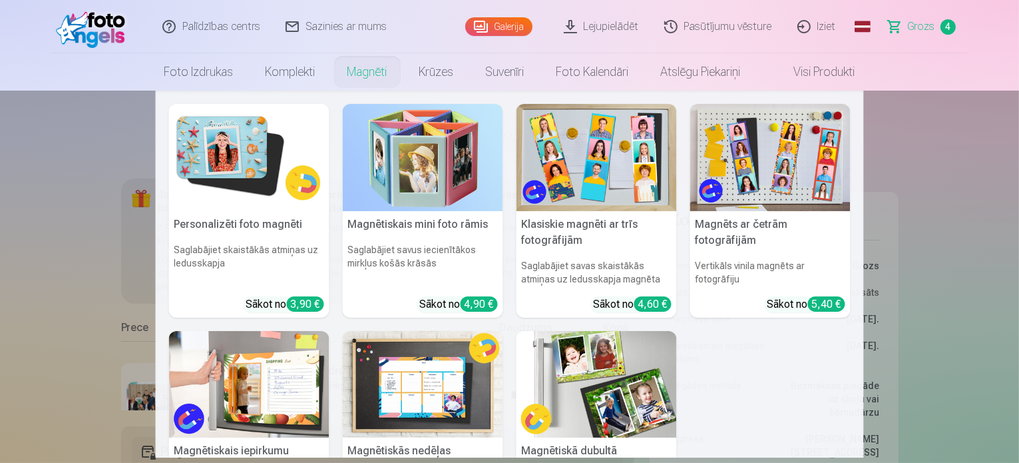
click at [620, 156] on img at bounding box center [597, 157] width 160 height 107
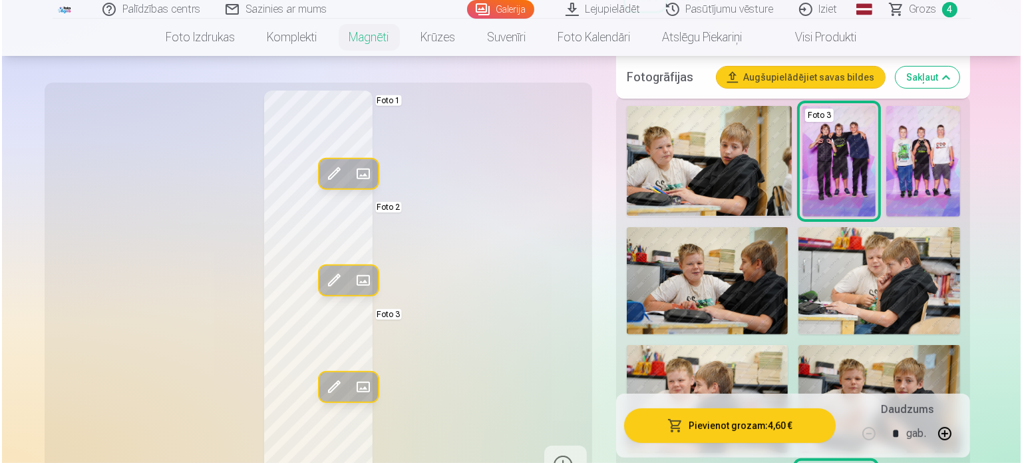
scroll to position [399, 0]
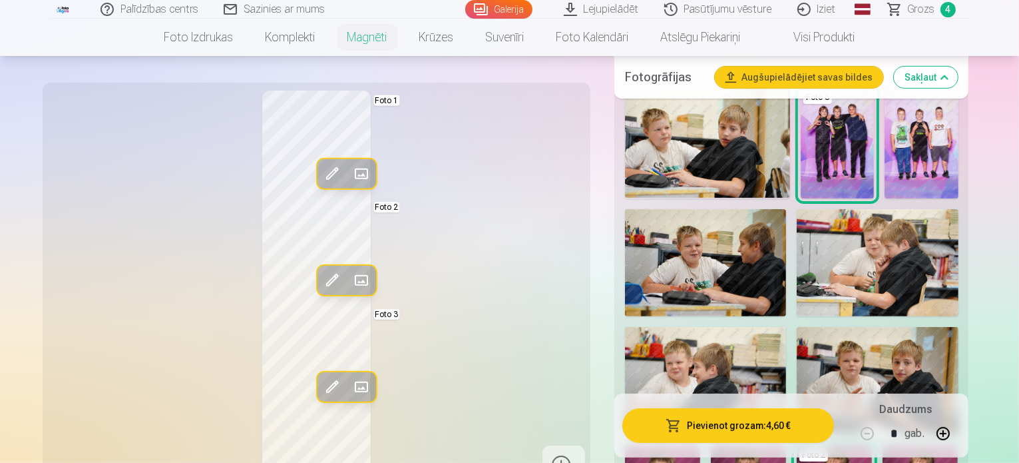
click at [350, 172] on span at bounding box center [360, 173] width 21 height 21
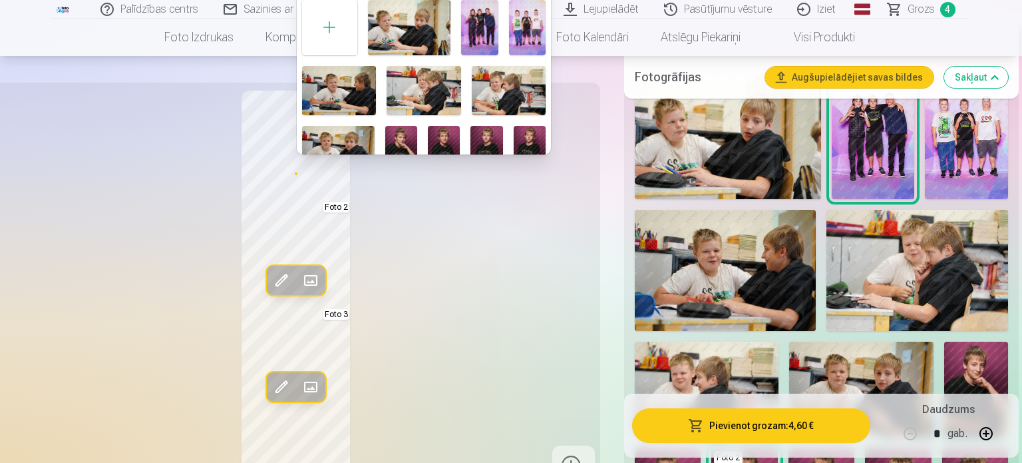
click at [389, 139] on img at bounding box center [401, 150] width 32 height 48
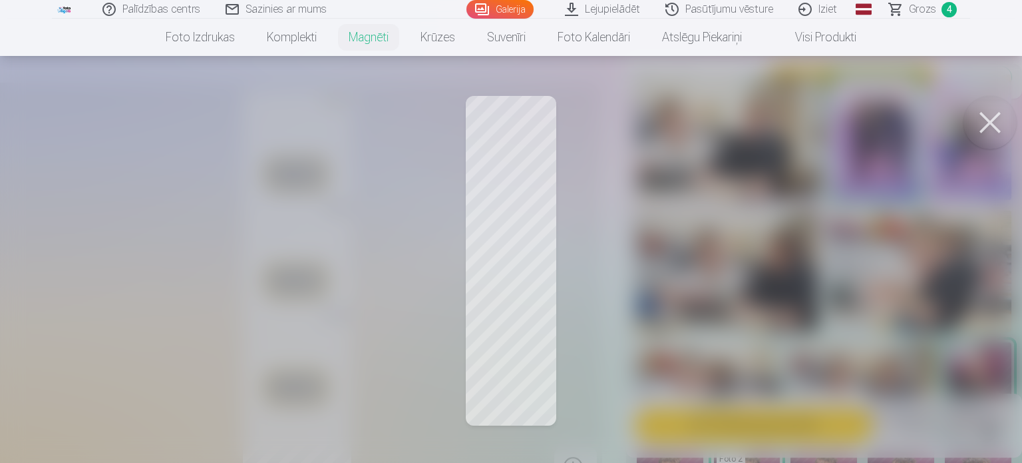
click at [988, 124] on button at bounding box center [990, 122] width 53 height 53
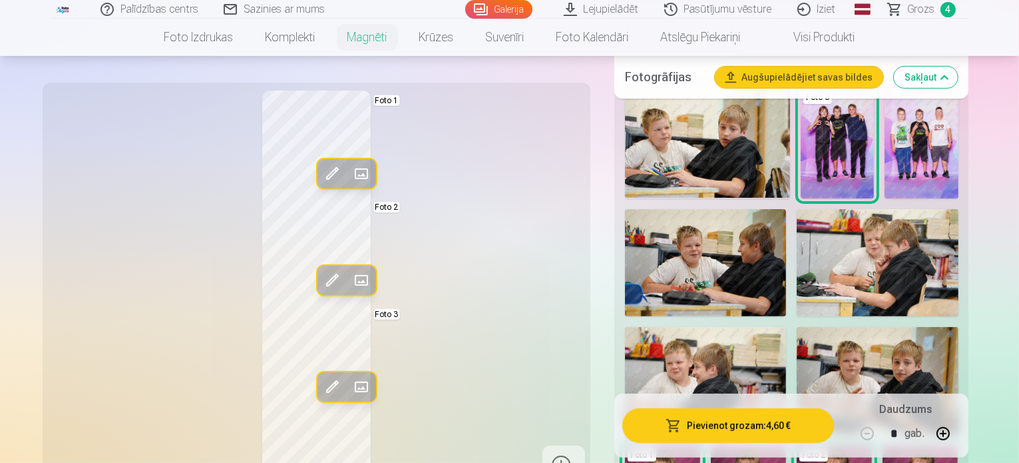
click at [350, 172] on span at bounding box center [360, 173] width 21 height 21
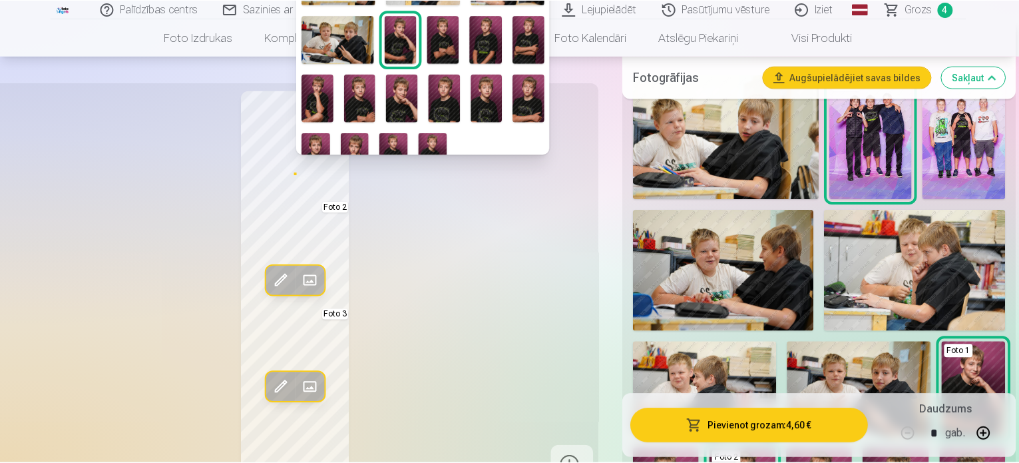
scroll to position [133, 0]
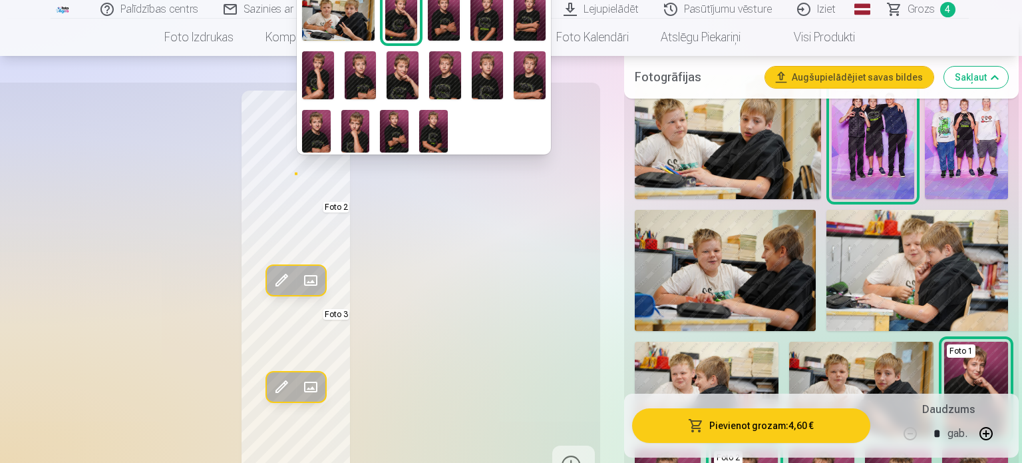
click at [319, 123] on img at bounding box center [316, 131] width 29 height 43
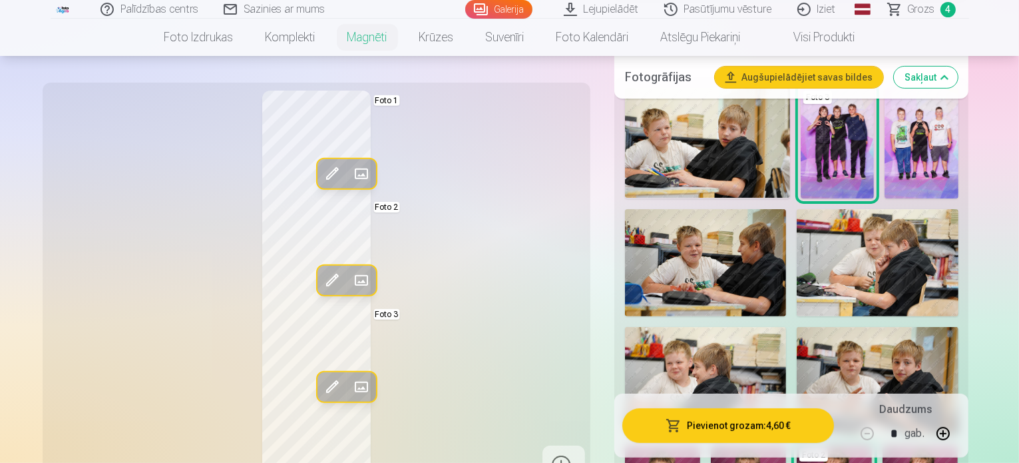
click at [350, 284] on span at bounding box center [360, 280] width 21 height 21
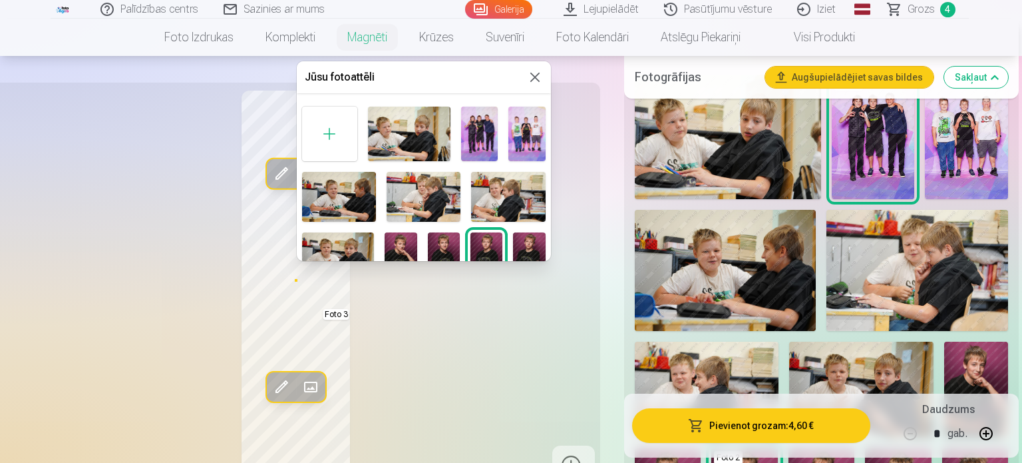
click at [334, 239] on img at bounding box center [338, 256] width 73 height 48
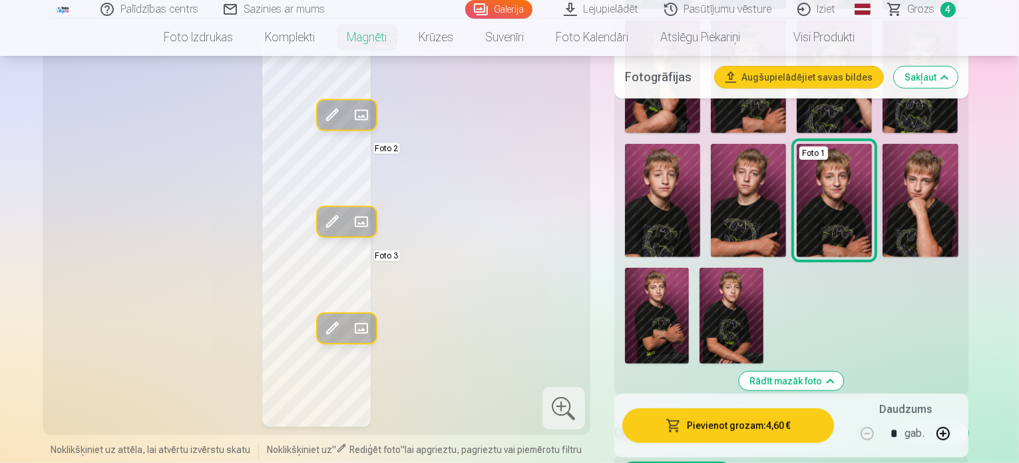
scroll to position [1065, 0]
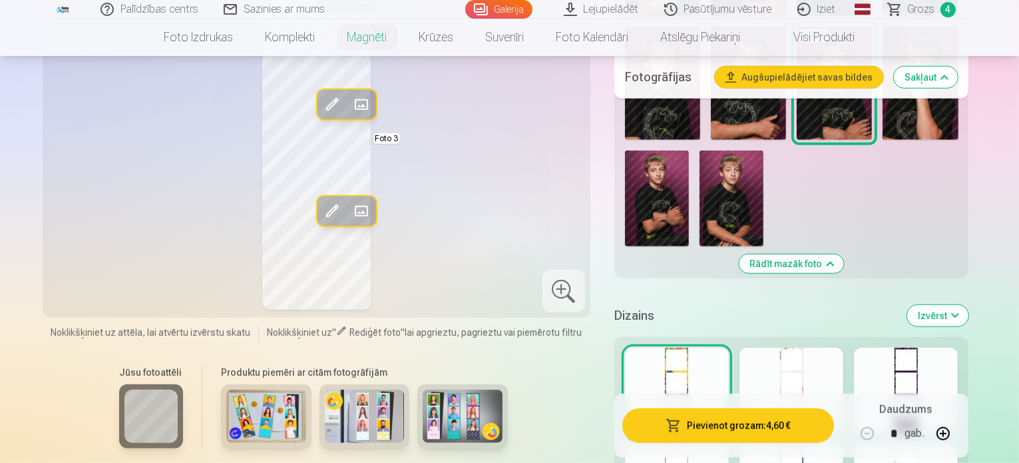
click at [957, 347] on div at bounding box center [906, 389] width 104 height 85
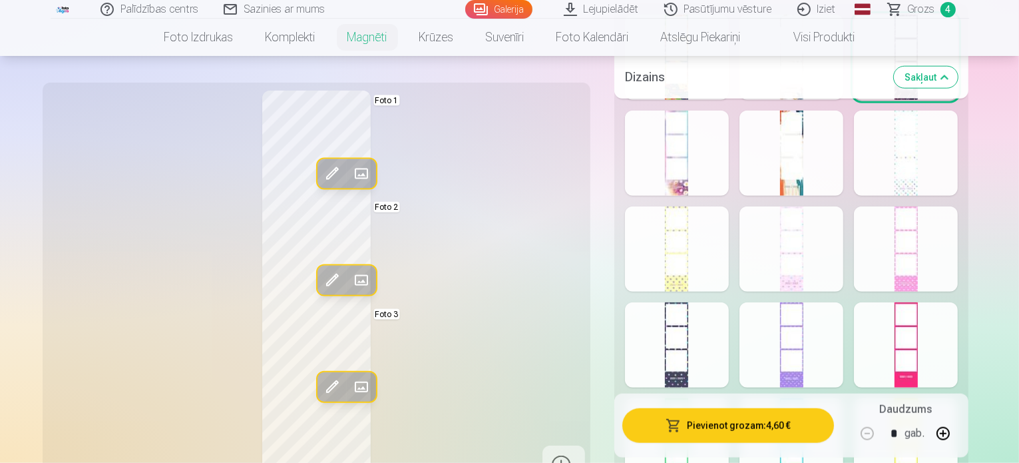
scroll to position [1464, 0]
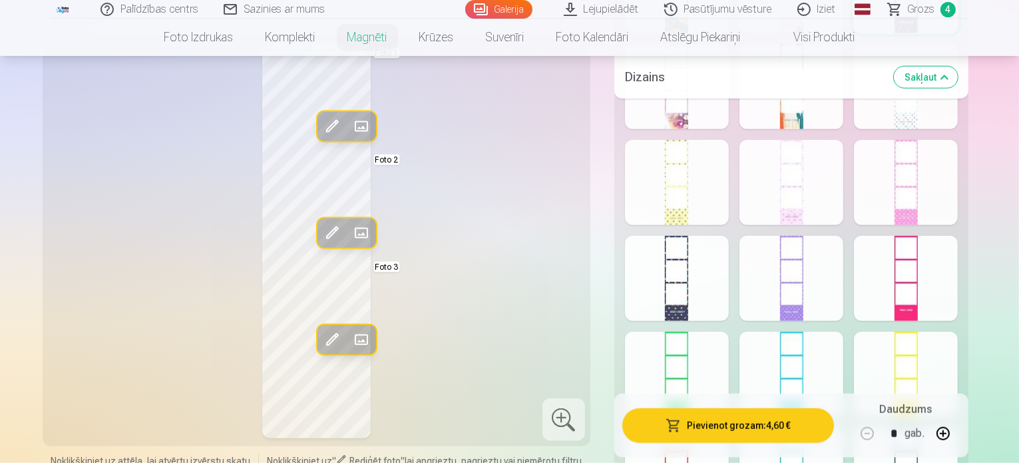
click at [700, 332] on div at bounding box center [677, 374] width 104 height 85
click at [835, 427] on div at bounding box center [792, 469] width 104 height 85
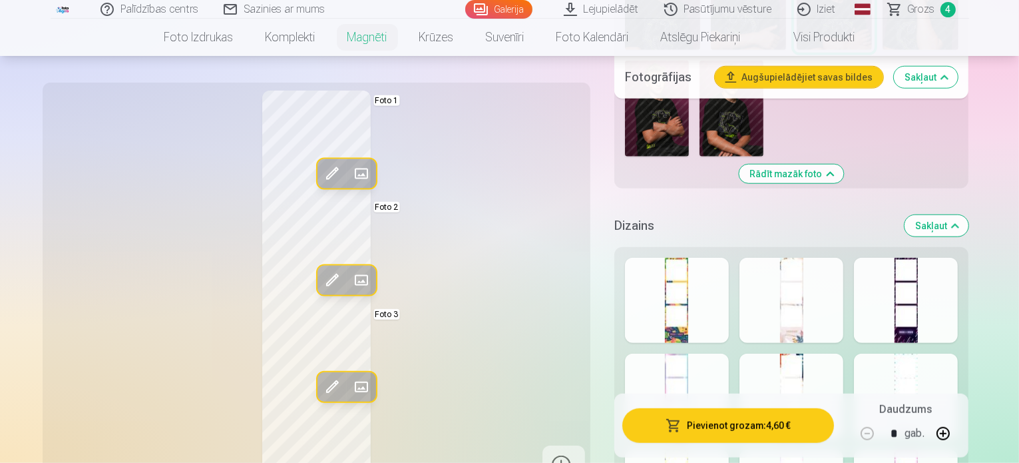
scroll to position [1132, 0]
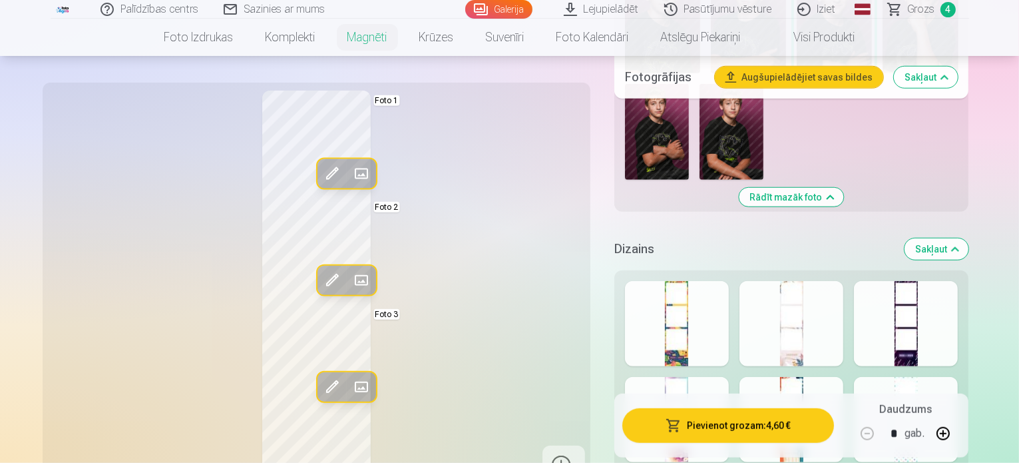
click at [958, 281] on div at bounding box center [906, 323] width 104 height 85
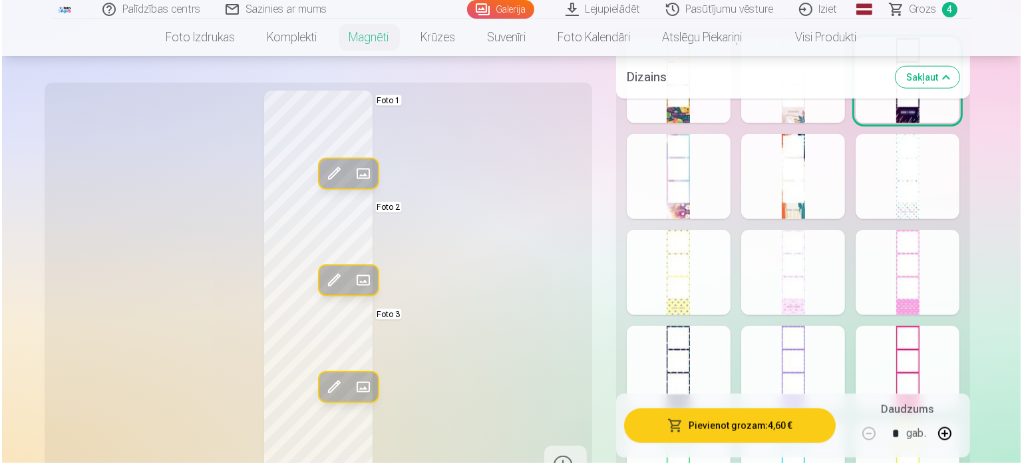
scroll to position [1398, 0]
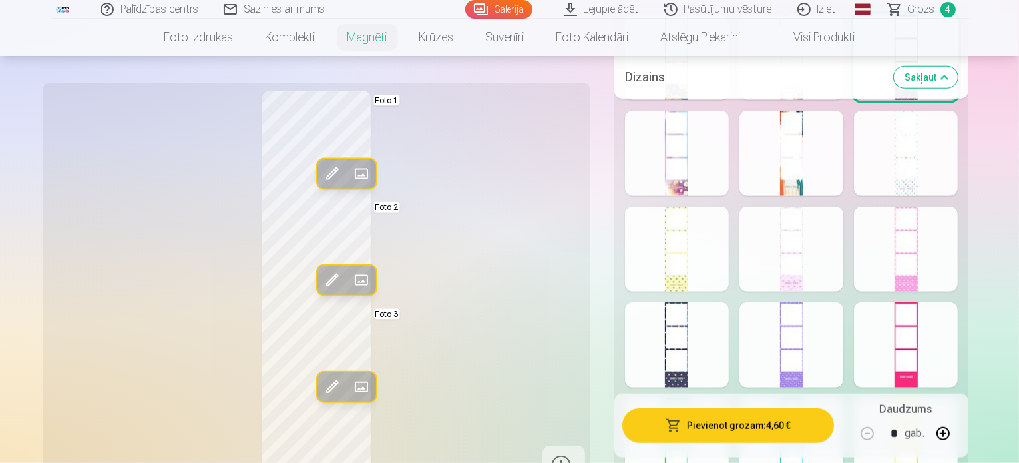
click at [750, 428] on button "Pievienot grozam : 4,60 €" at bounding box center [728, 425] width 212 height 35
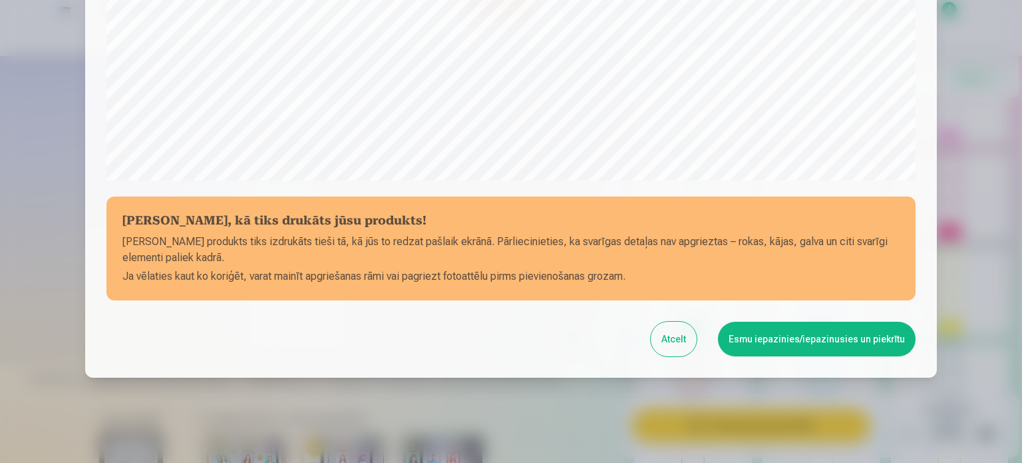
scroll to position [495, 0]
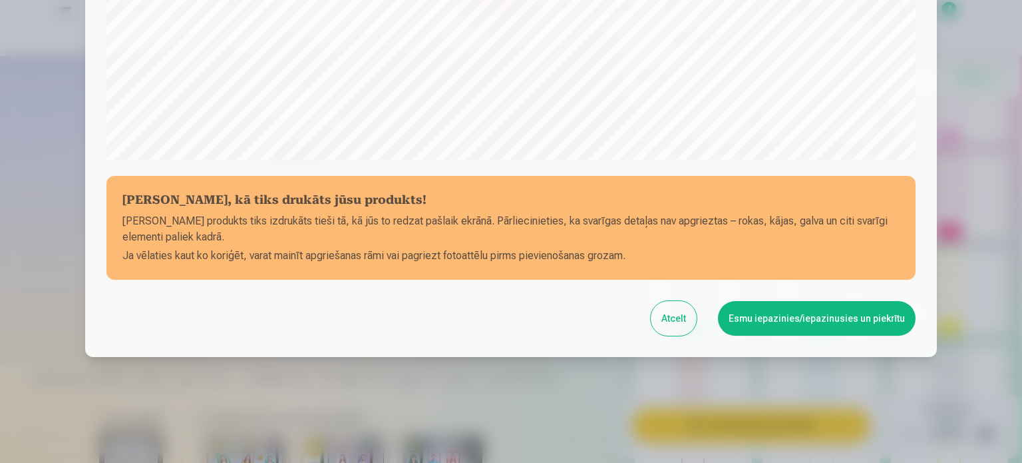
click at [790, 314] on button "Esmu iepazinies/iepazinusies un piekrītu" at bounding box center [817, 318] width 198 height 35
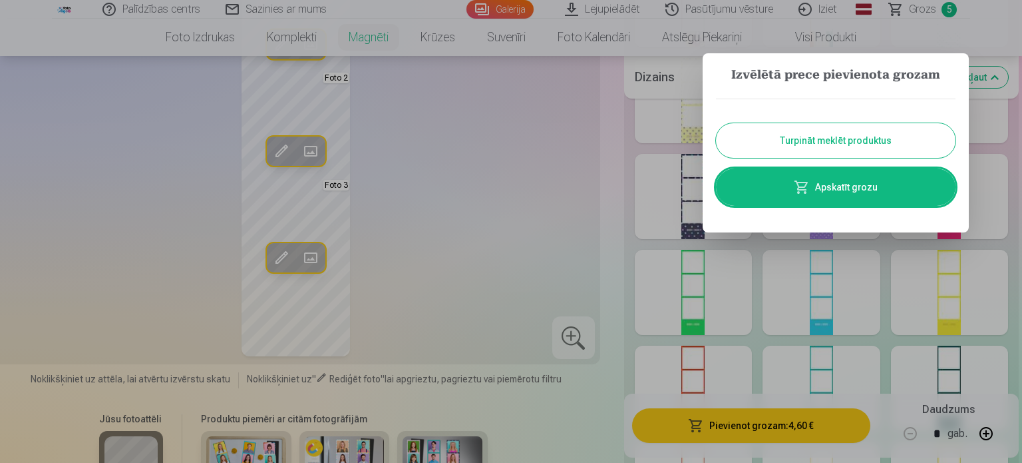
click at [821, 193] on link "Apskatīt grozu" at bounding box center [836, 186] width 240 height 37
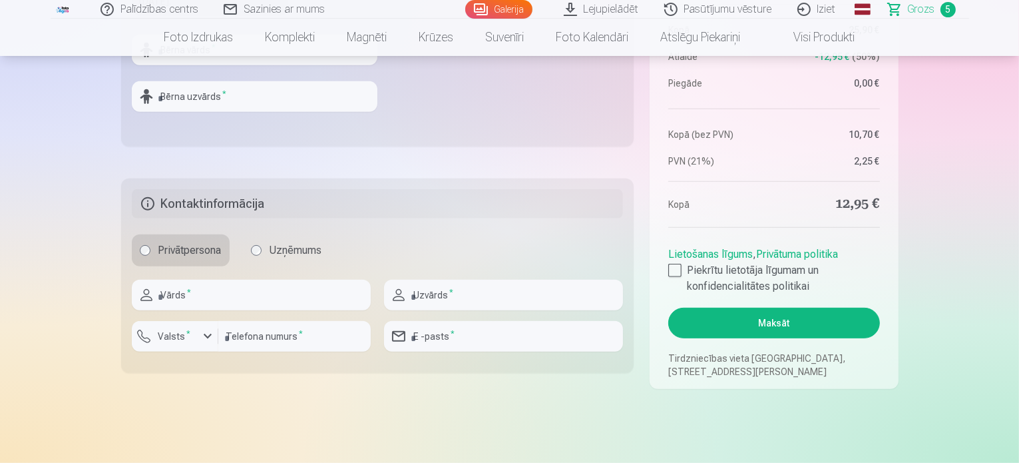
scroll to position [599, 0]
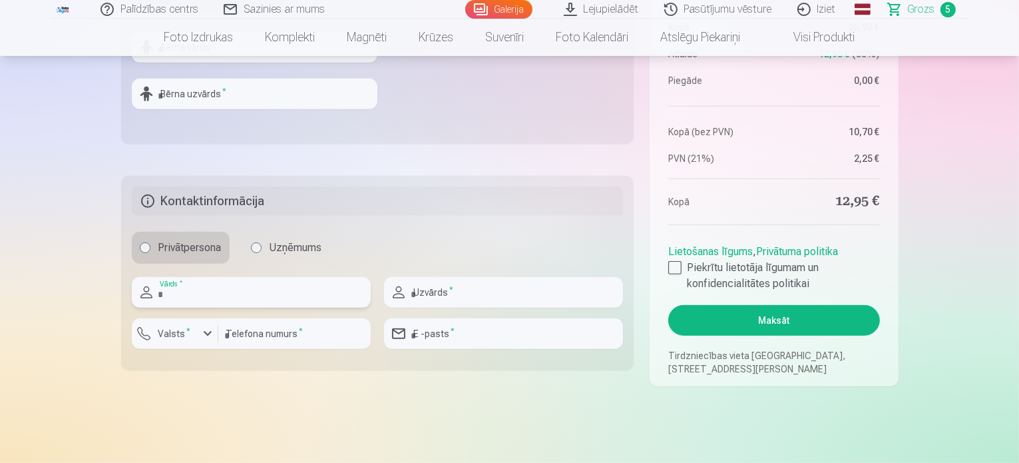
click at [255, 298] on input "text" at bounding box center [251, 292] width 239 height 31
type input "****"
type input "******"
type input "********"
type input "**********"
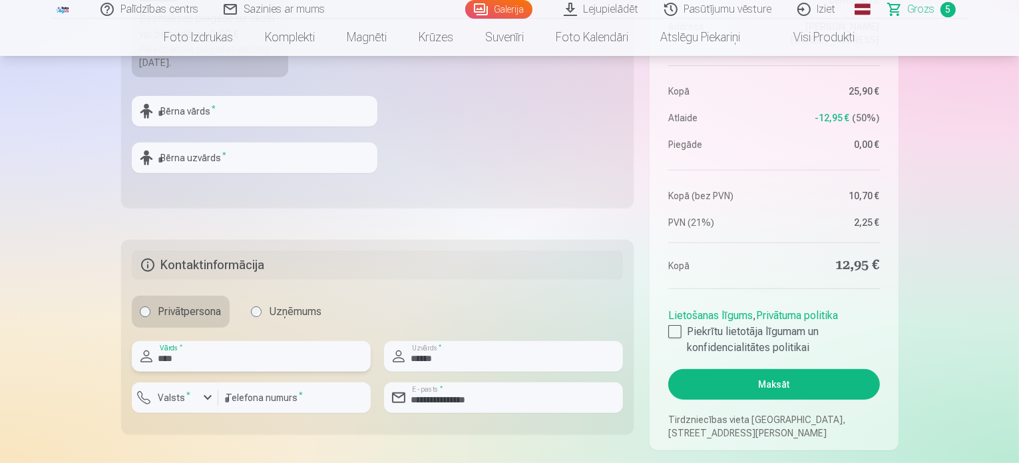
scroll to position [399, 0]
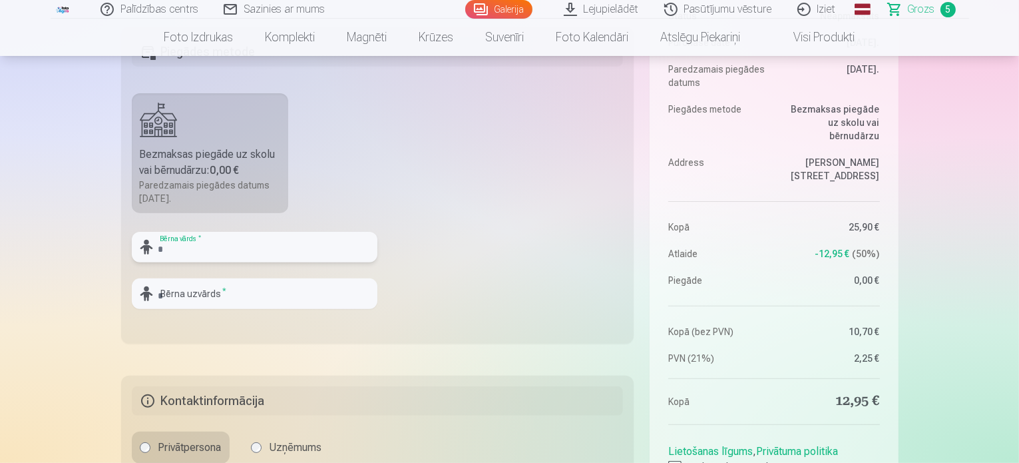
drag, startPoint x: 251, startPoint y: 250, endPoint x: 244, endPoint y: 256, distance: 9.0
click at [248, 251] on input "text" at bounding box center [255, 247] width 246 height 31
type input "*"
type input "*****"
click at [244, 292] on input "text" at bounding box center [255, 293] width 246 height 31
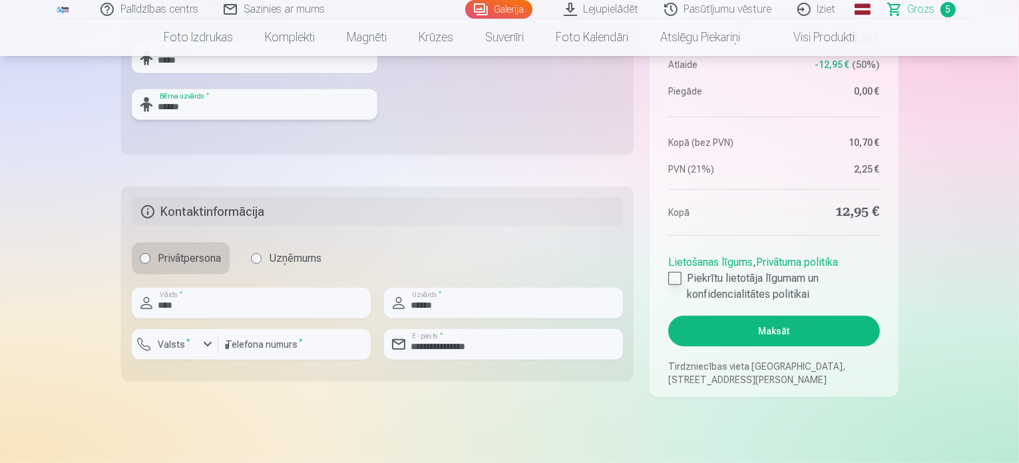
scroll to position [599, 0]
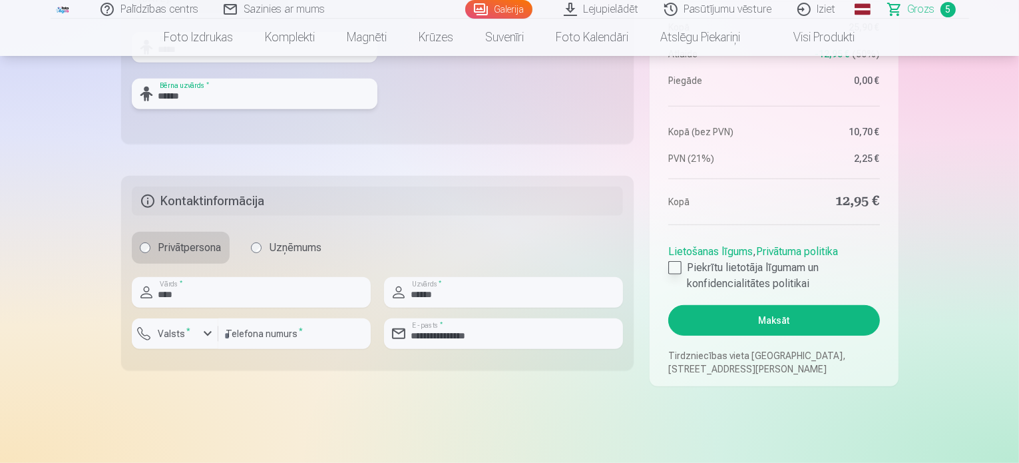
type input "******"
click at [676, 265] on div at bounding box center [674, 267] width 13 height 13
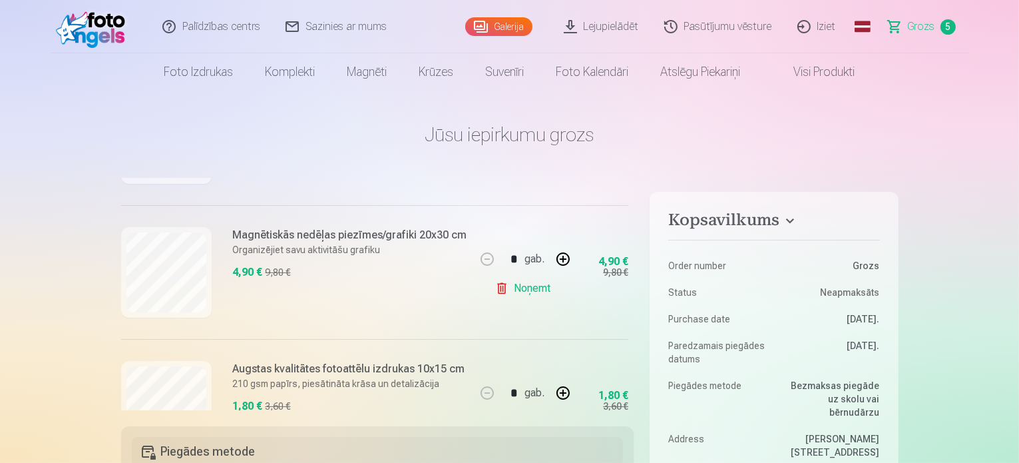
scroll to position [202, 0]
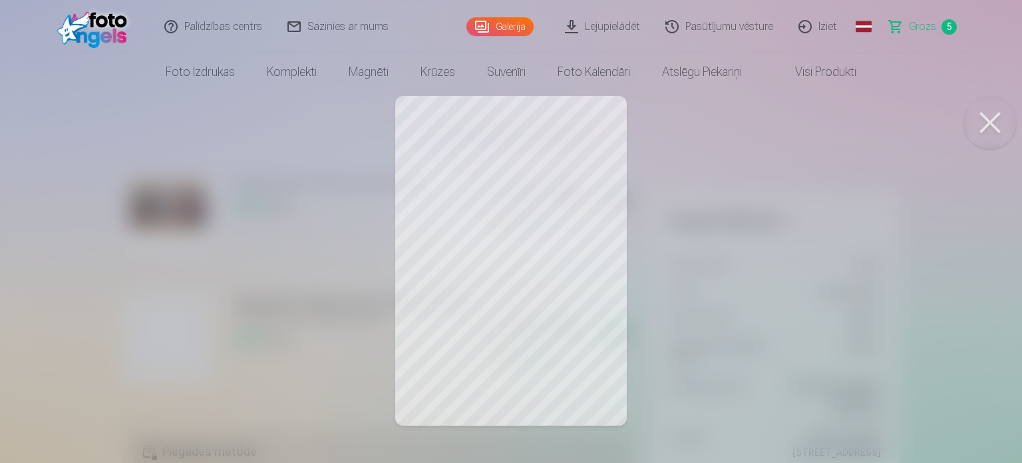
click at [1000, 118] on button at bounding box center [990, 122] width 53 height 53
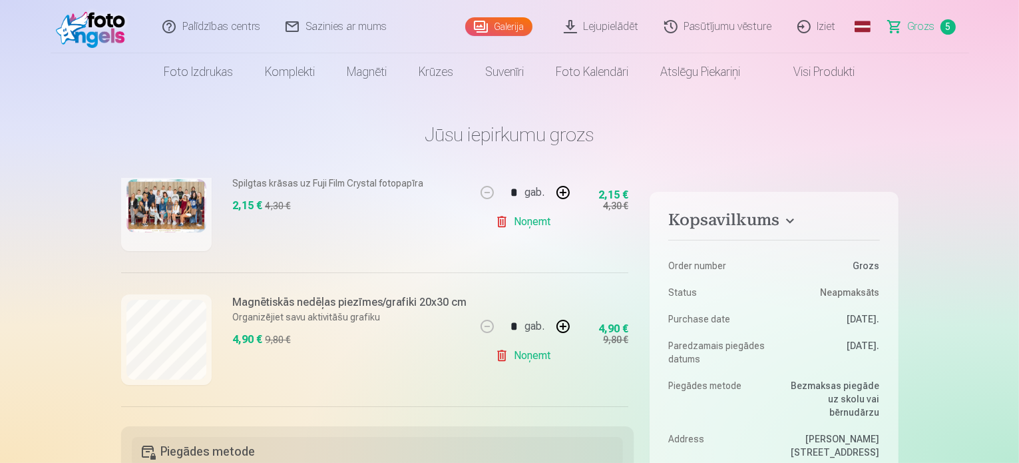
click at [522, 355] on link "Noņemt" at bounding box center [525, 355] width 61 height 27
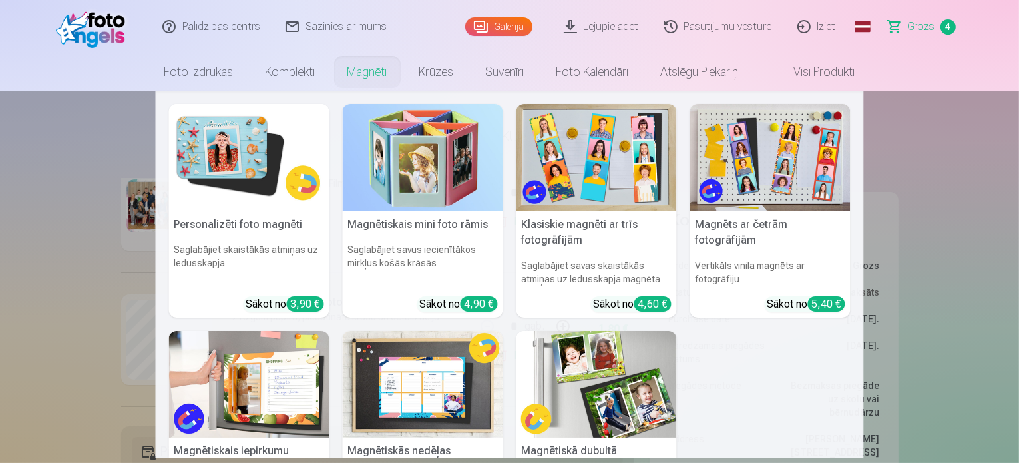
click at [425, 397] on img at bounding box center [423, 384] width 160 height 107
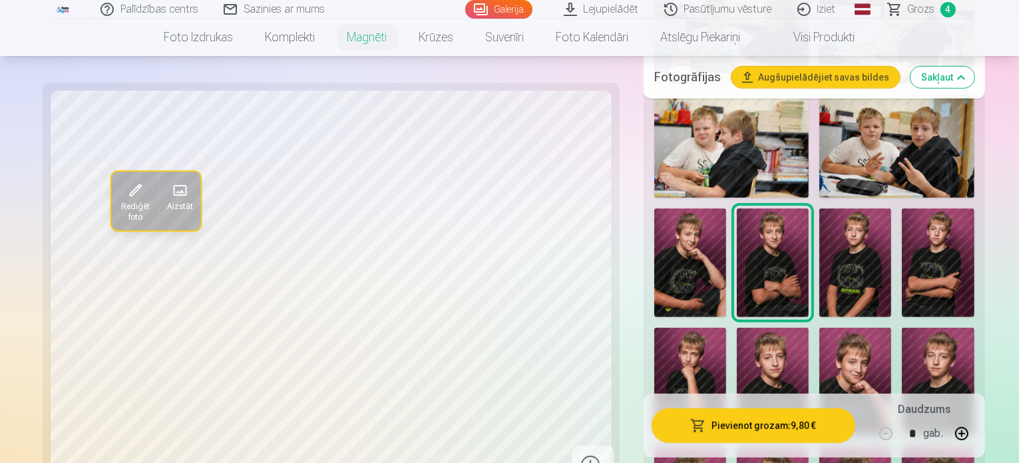
scroll to position [599, 0]
click at [871, 149] on img at bounding box center [896, 145] width 155 height 103
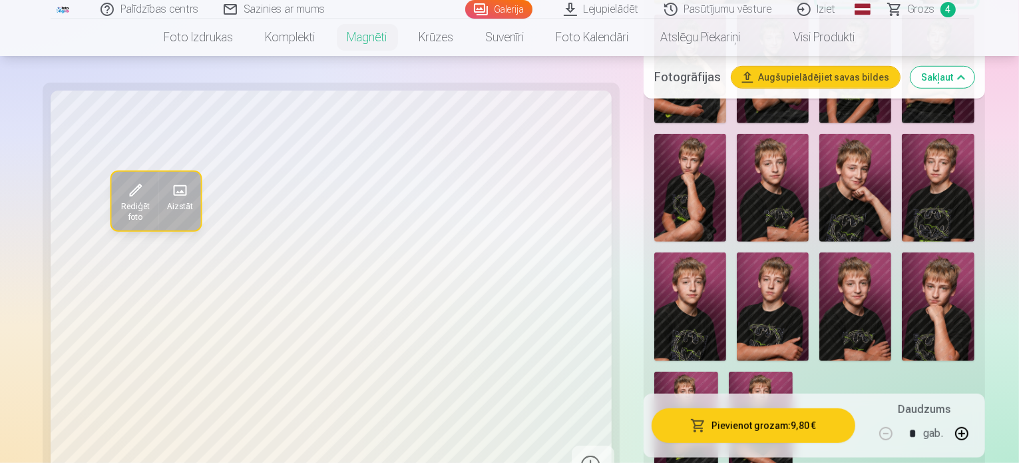
scroll to position [799, 0]
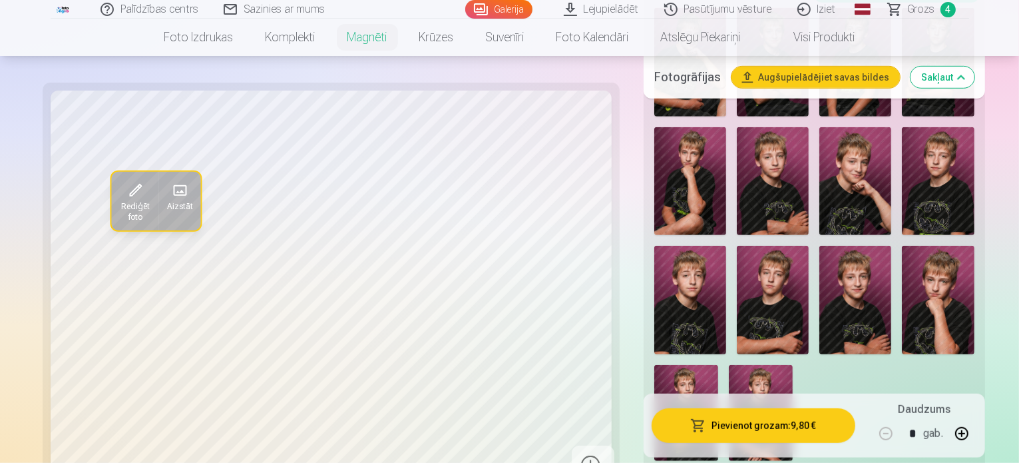
click at [891, 246] on img at bounding box center [855, 300] width 72 height 108
click at [819, 156] on img at bounding box center [855, 181] width 72 height 108
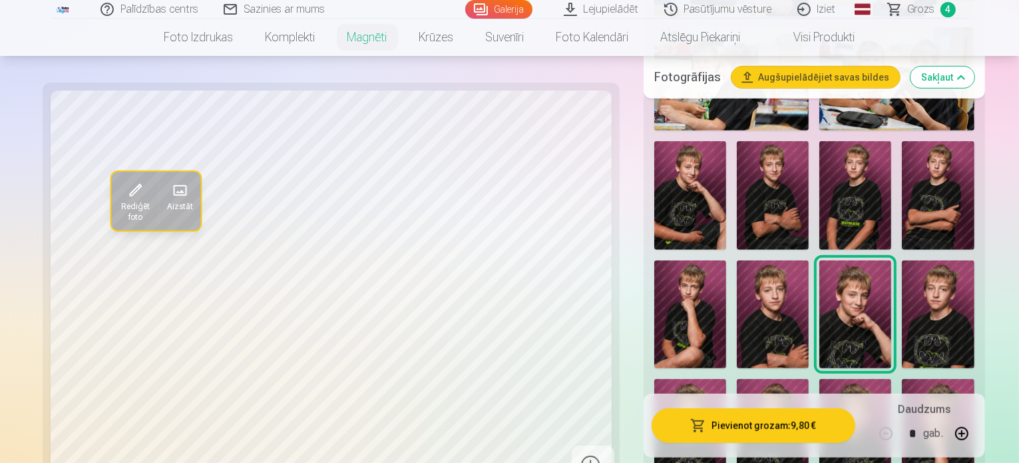
scroll to position [533, 0]
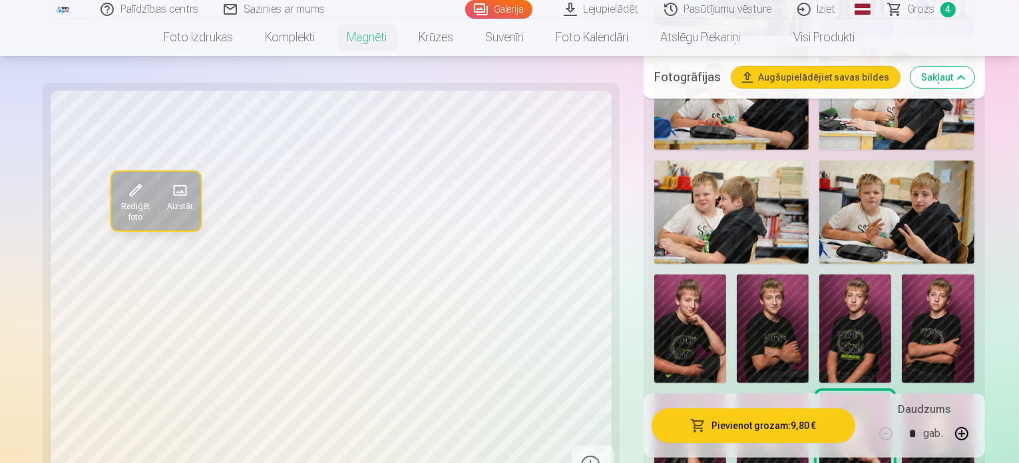
click at [737, 304] on img at bounding box center [773, 328] width 72 height 108
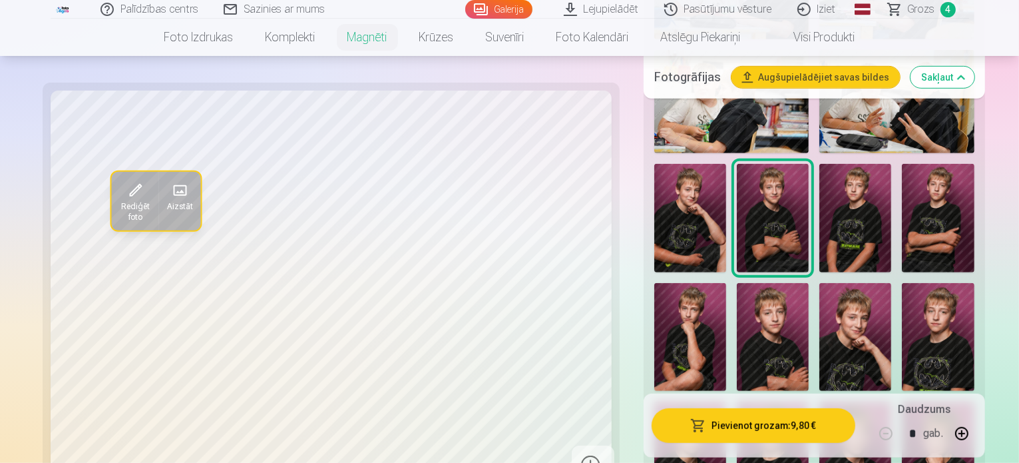
scroll to position [666, 0]
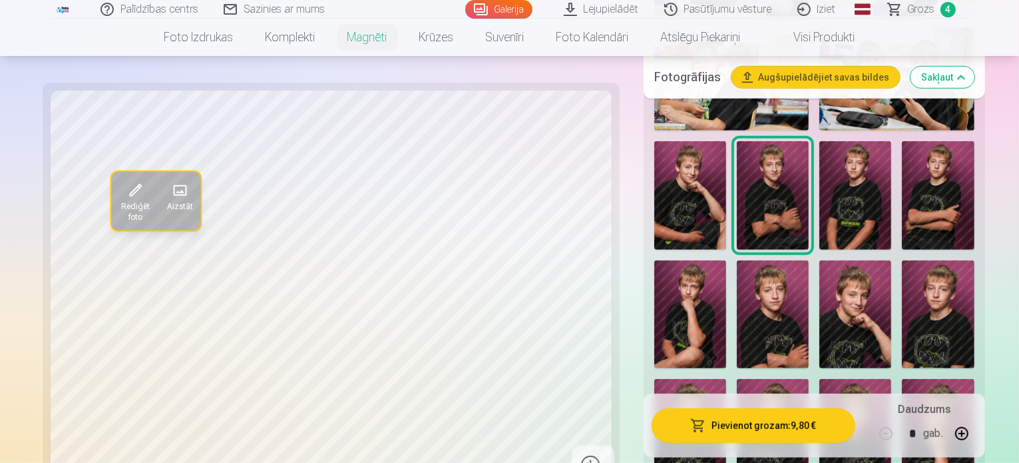
click at [809, 260] on img at bounding box center [773, 314] width 72 height 108
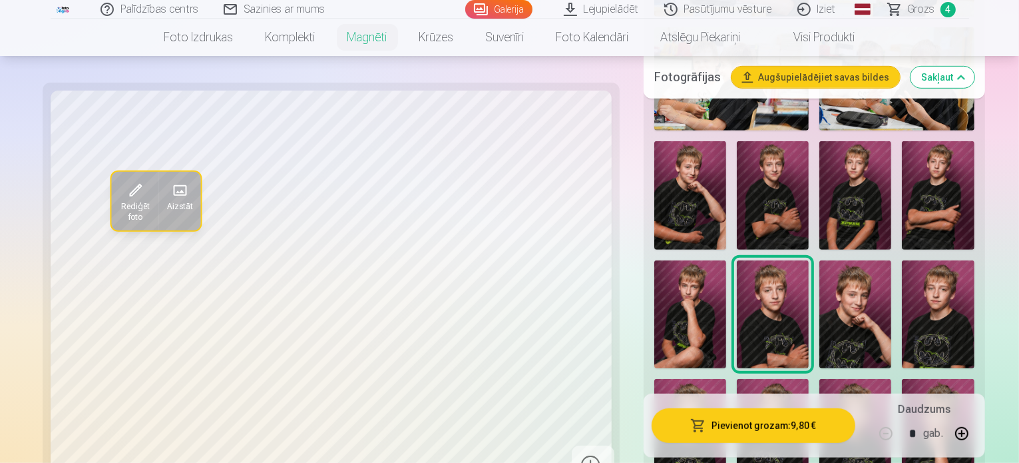
click at [891, 379] on img at bounding box center [855, 433] width 72 height 108
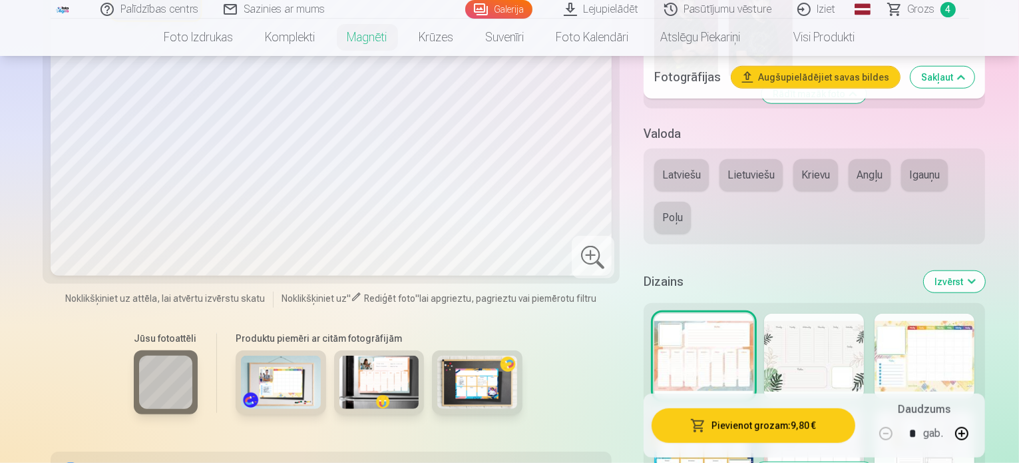
scroll to position [1198, 0]
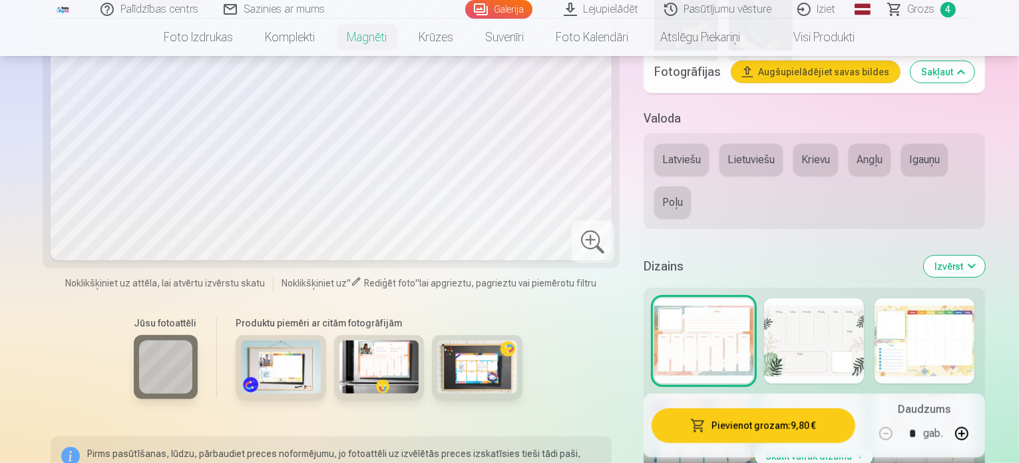
click at [835, 447] on button "Skatīt vairāk dizainu" at bounding box center [814, 456] width 118 height 19
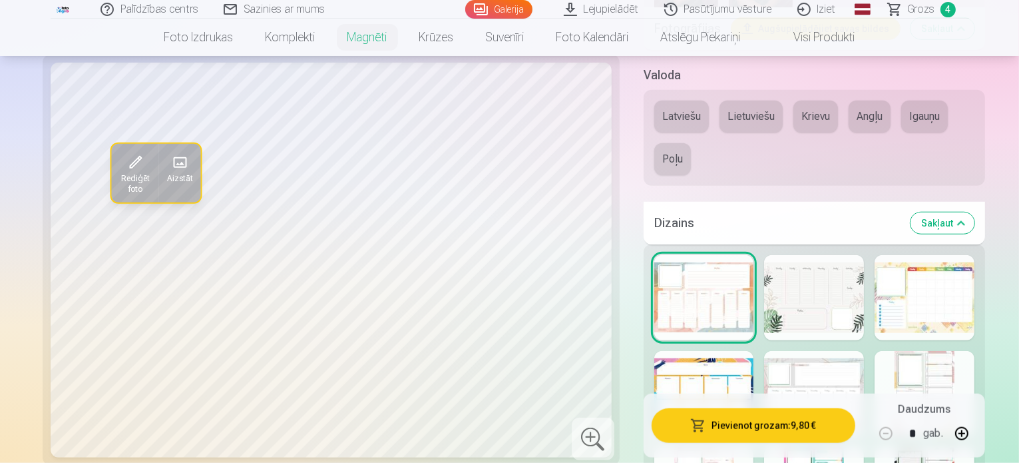
scroll to position [1265, 0]
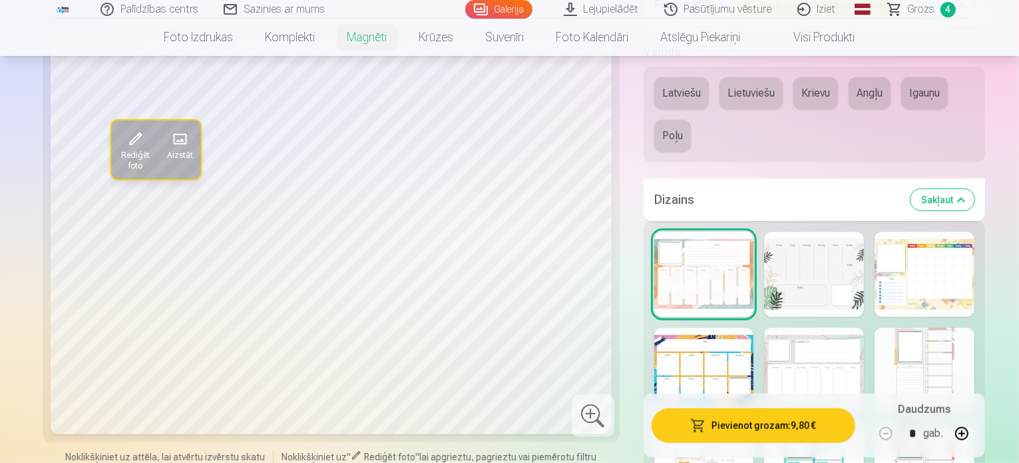
click at [943, 423] on div at bounding box center [925, 465] width 100 height 85
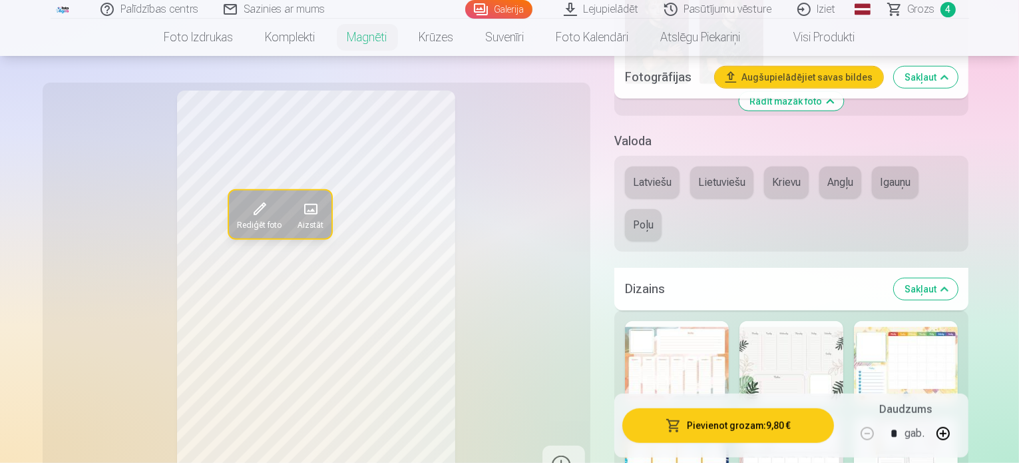
scroll to position [1198, 0]
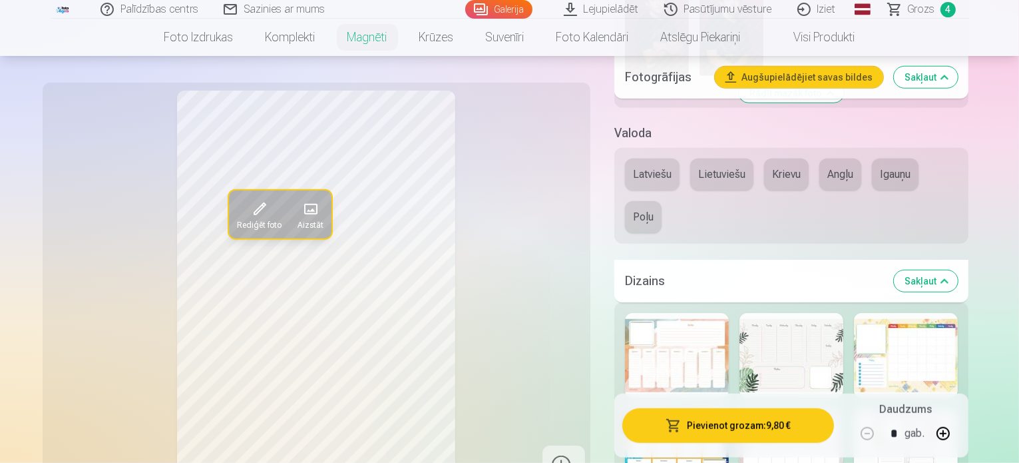
click at [682, 409] on div at bounding box center [677, 451] width 104 height 85
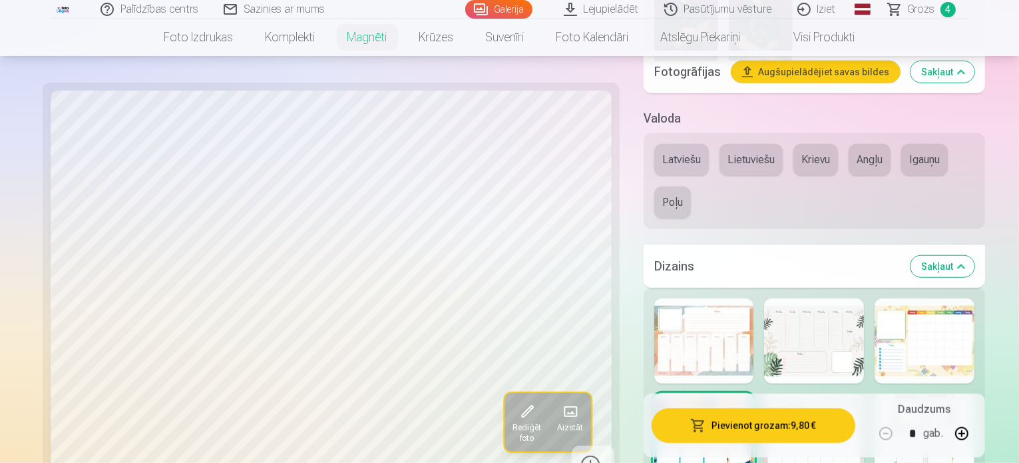
click at [792, 427] on button "Pievienot grozam : 9,80 €" at bounding box center [754, 425] width 204 height 35
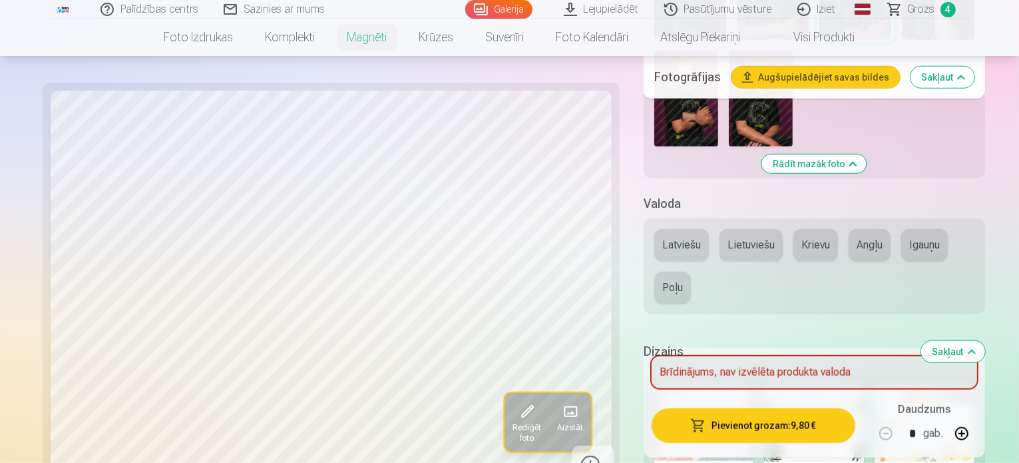
scroll to position [999, 0]
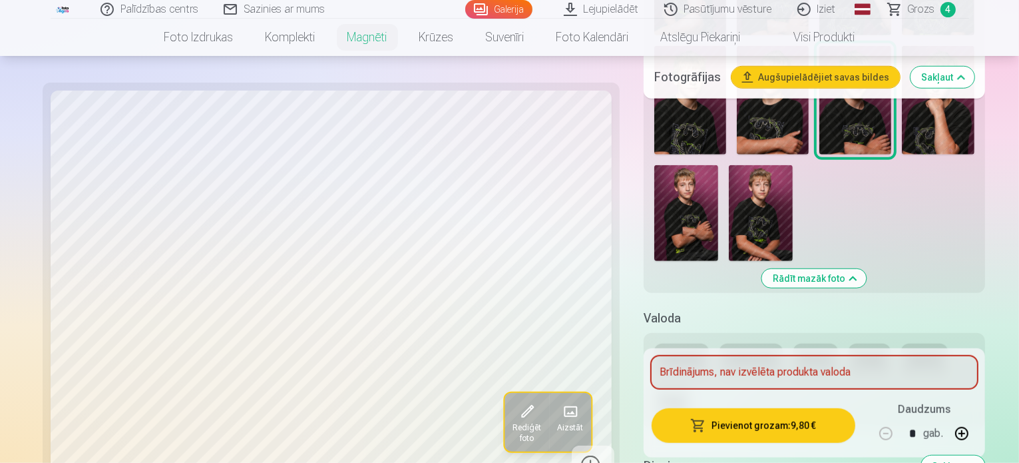
click at [654, 343] on button "Latviešu" at bounding box center [681, 359] width 55 height 32
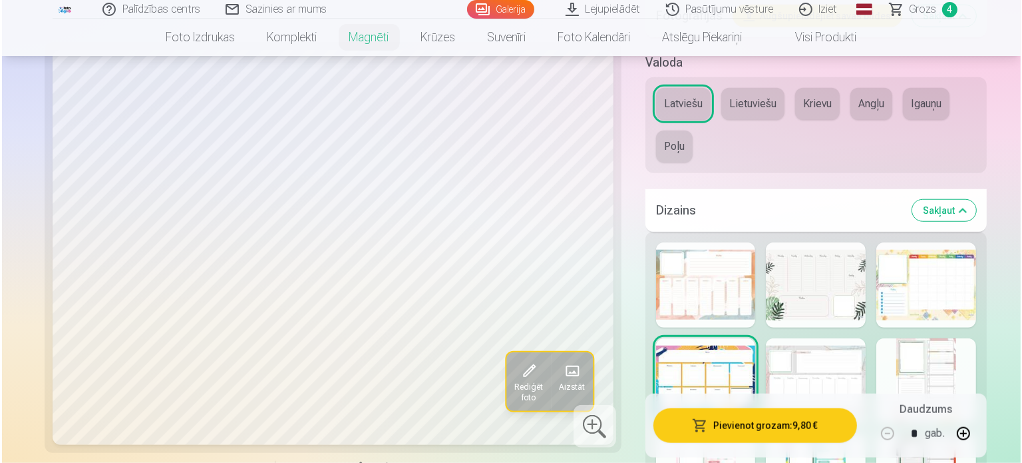
scroll to position [1265, 0]
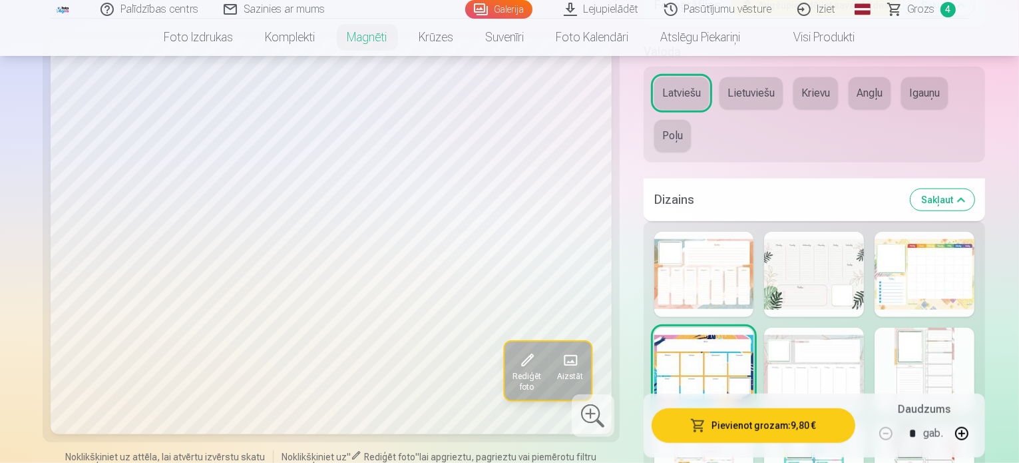
click at [760, 429] on button "Pievienot grozam : 9,80 €" at bounding box center [754, 425] width 204 height 35
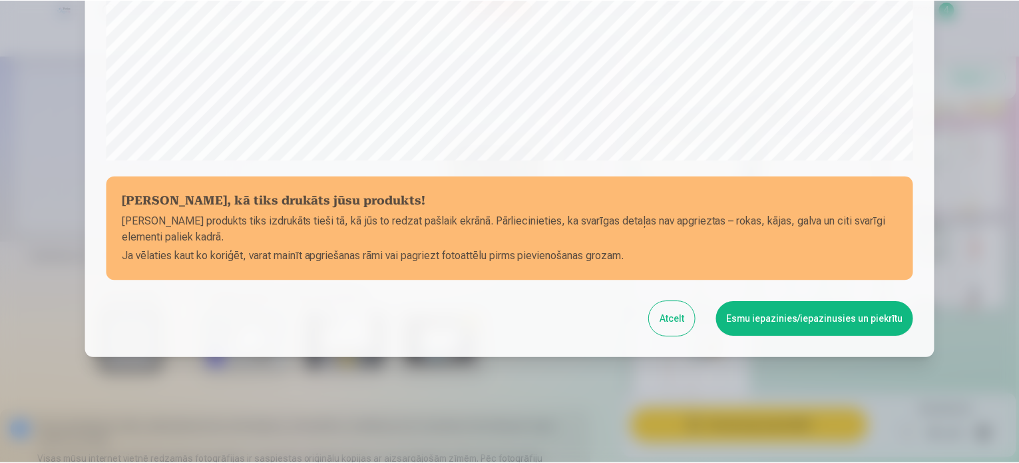
scroll to position [495, 0]
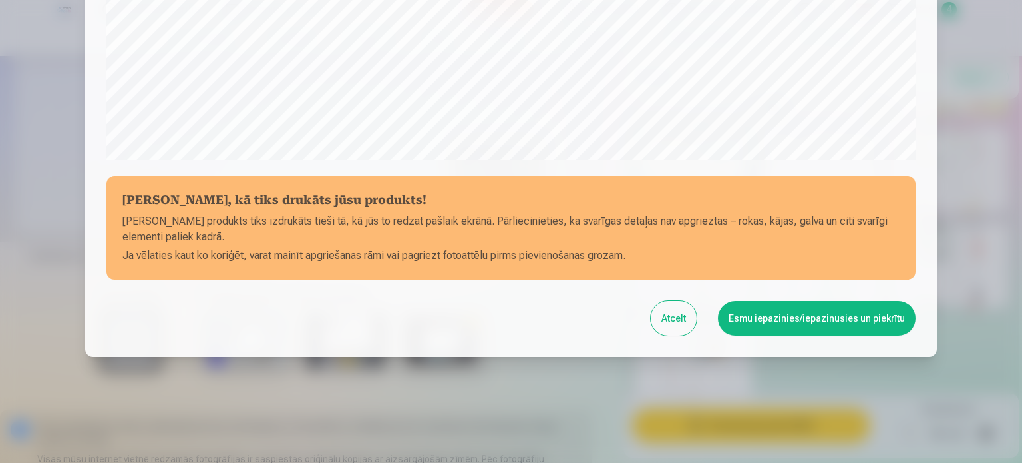
click at [780, 319] on button "Esmu iepazinies/iepazinusies un piekrītu" at bounding box center [817, 318] width 198 height 35
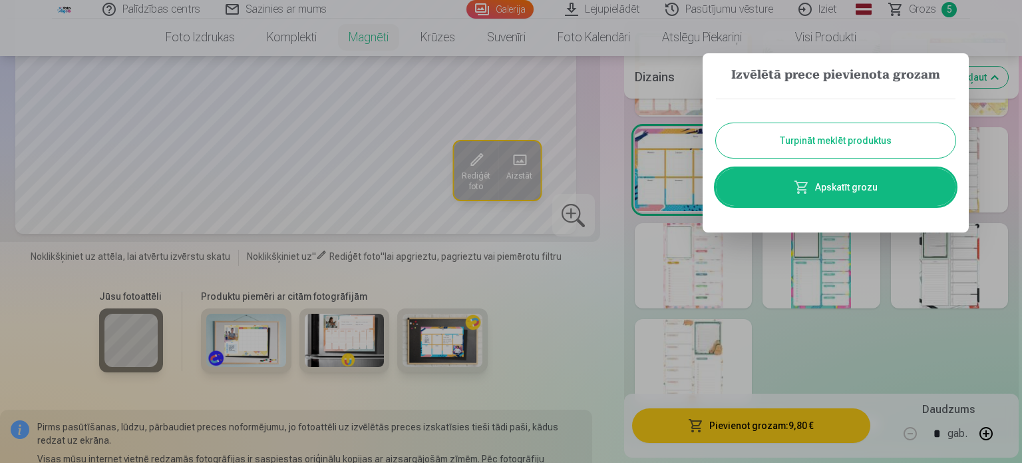
click at [845, 190] on link "Apskatīt grozu" at bounding box center [836, 186] width 240 height 37
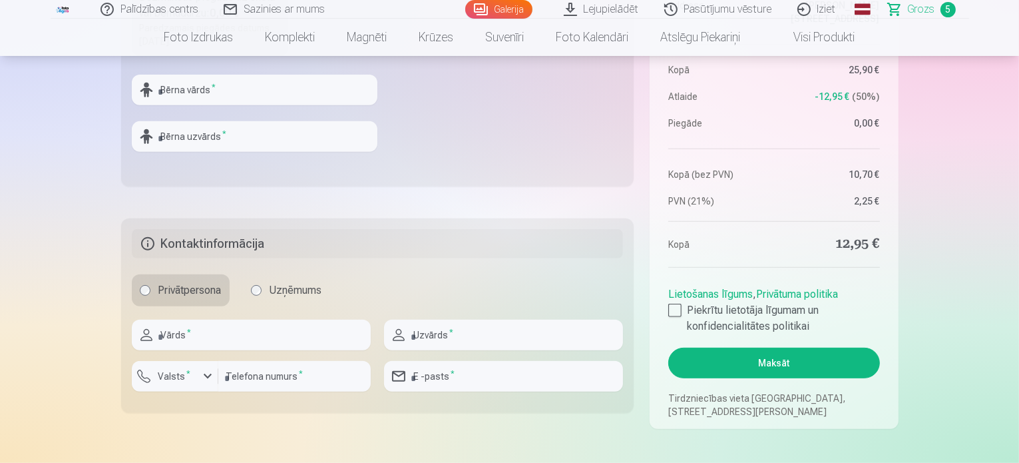
scroll to position [599, 0]
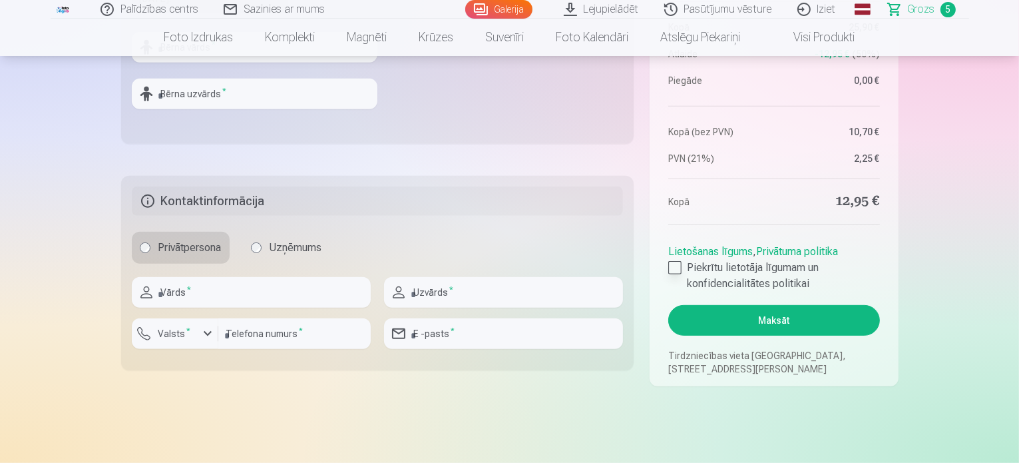
click at [676, 268] on div at bounding box center [674, 267] width 13 height 13
click at [220, 296] on input "text" at bounding box center [251, 292] width 239 height 31
type input "****"
type input "******"
type input "********"
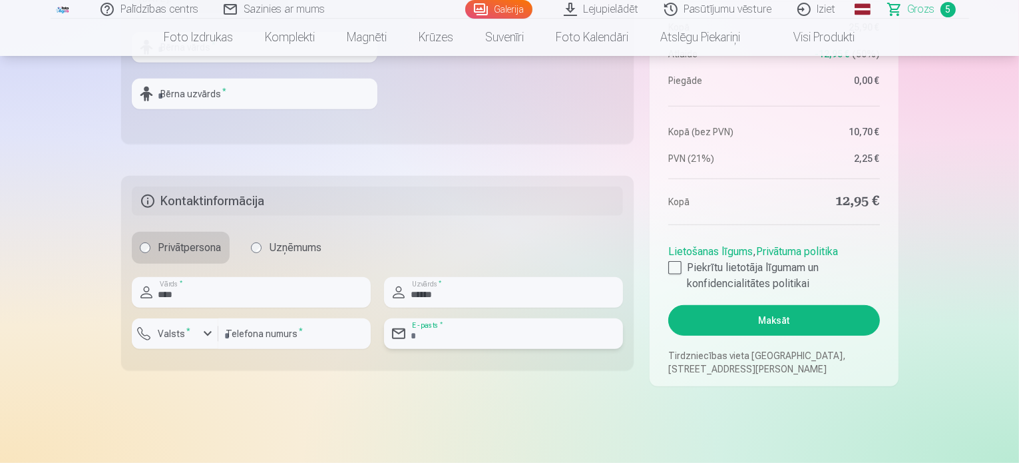
type input "**********"
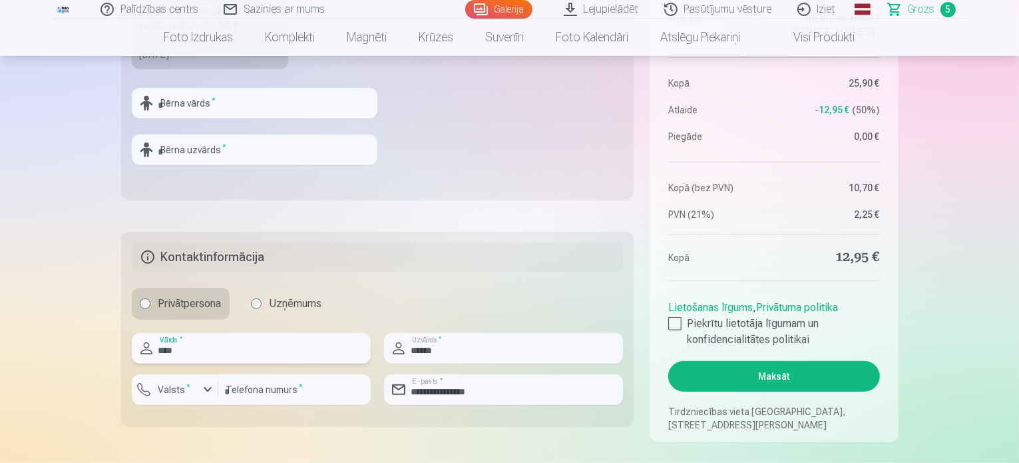
scroll to position [466, 0]
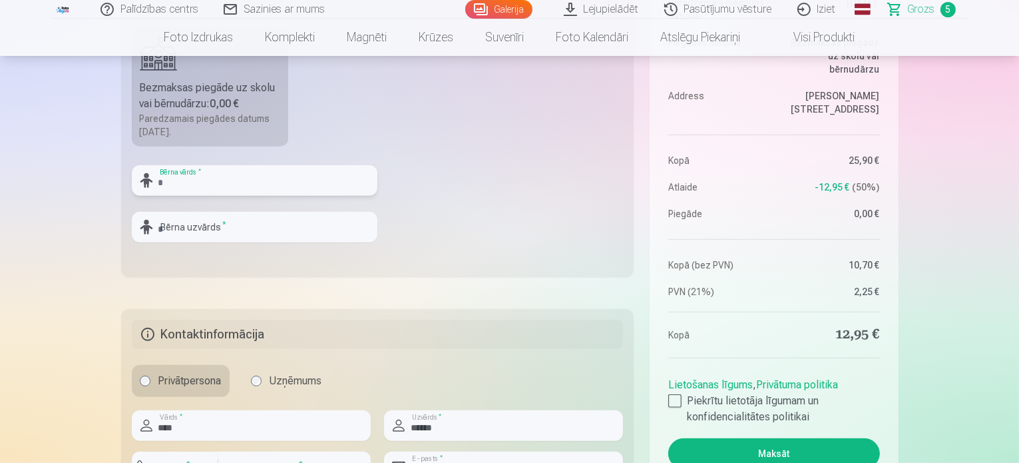
click at [239, 183] on input "text" at bounding box center [255, 180] width 246 height 31
type input "*****"
click at [226, 225] on input "text" at bounding box center [255, 227] width 246 height 31
type input "******"
click at [791, 453] on button "Maksāt" at bounding box center [773, 453] width 211 height 31
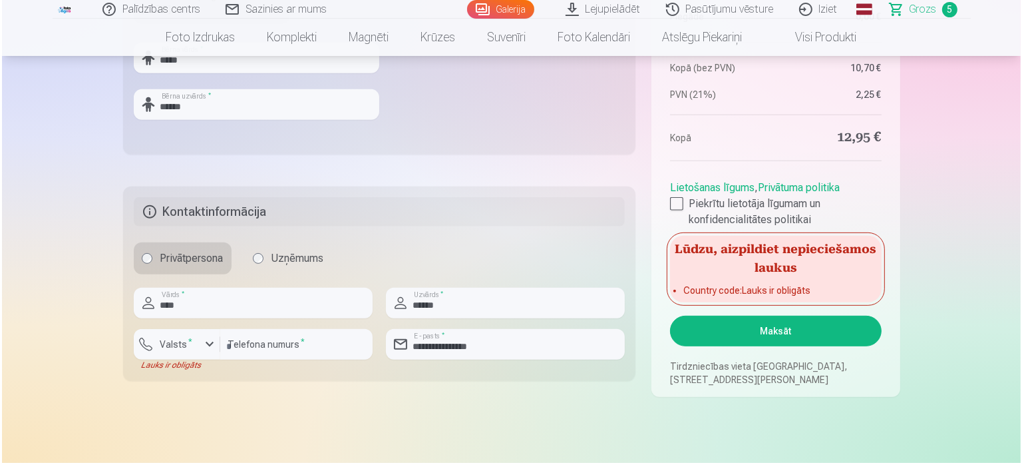
scroll to position [599, 0]
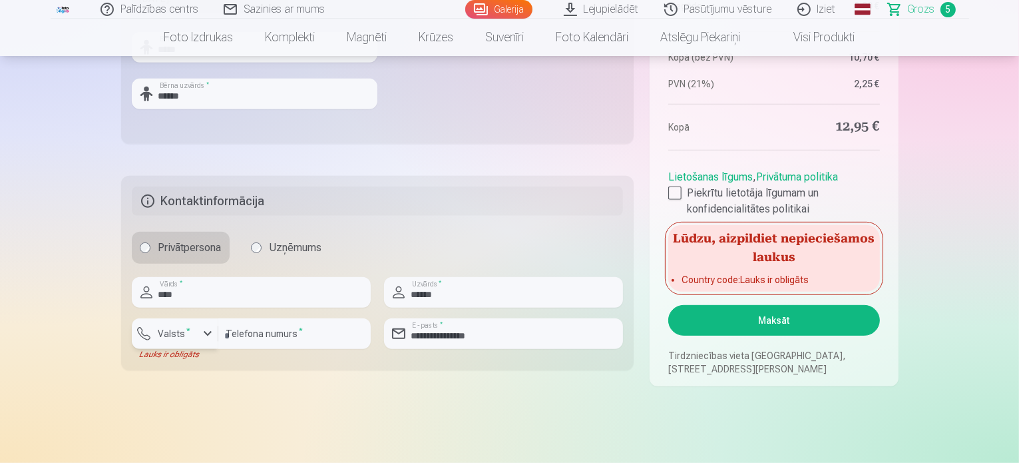
click at [196, 335] on div "button" at bounding box center [178, 335] width 40 height 13
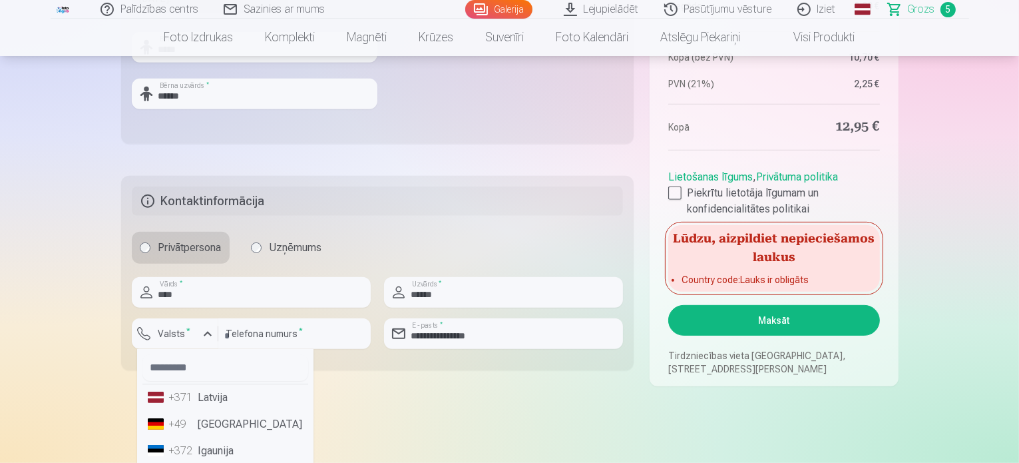
click at [212, 399] on li "+371 Latvija" at bounding box center [225, 397] width 166 height 27
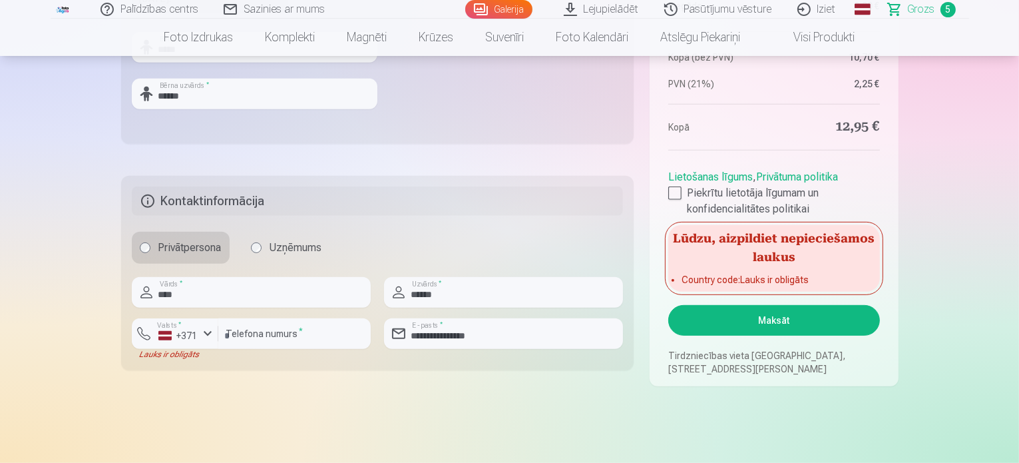
click at [765, 322] on button "Maksāt" at bounding box center [773, 320] width 211 height 31
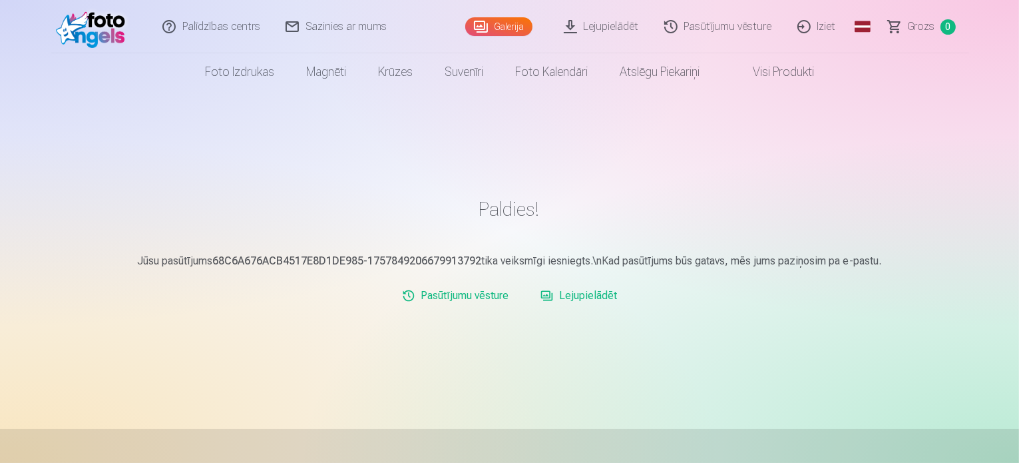
drag, startPoint x: 491, startPoint y: 24, endPoint x: 509, endPoint y: 43, distance: 26.8
click at [491, 24] on link "Galerija" at bounding box center [498, 26] width 67 height 19
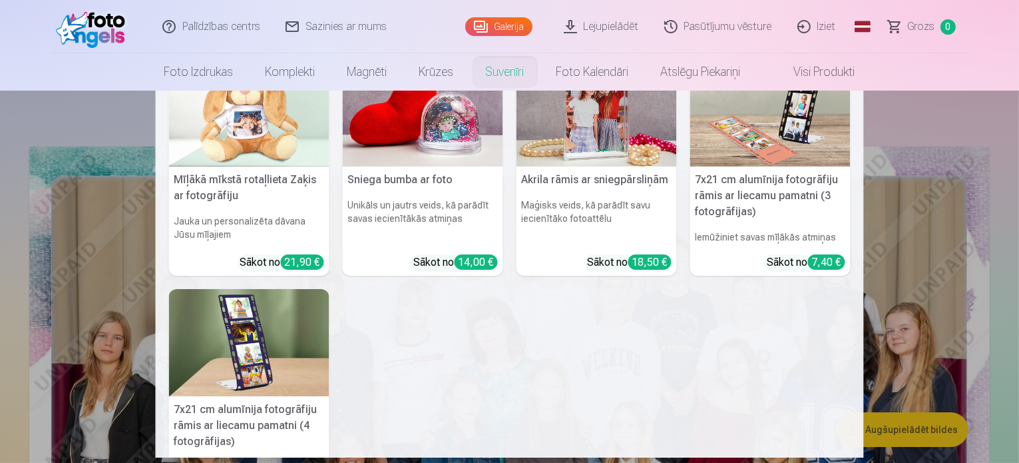
scroll to position [202, 0]
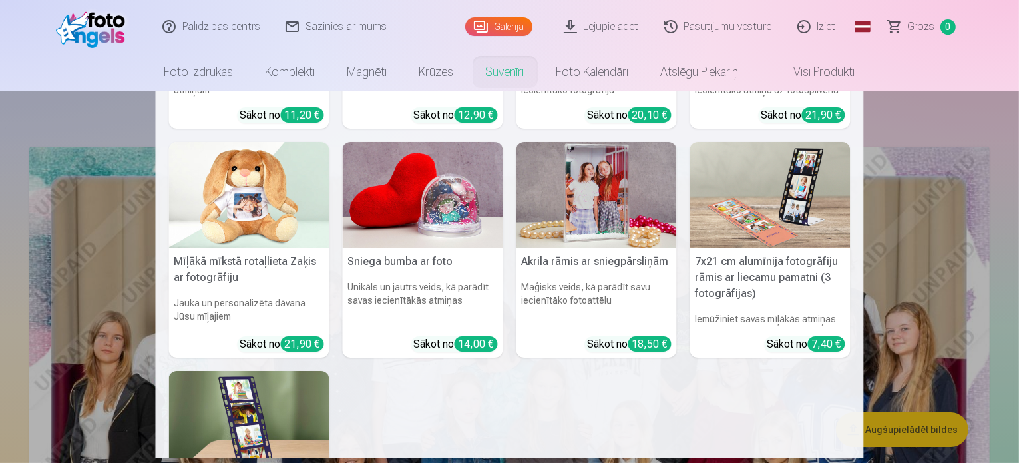
drag, startPoint x: 993, startPoint y: 149, endPoint x: 986, endPoint y: 152, distance: 7.8
click at [989, 151] on nav "Personalizēts peles paliktnis ar fotoattēlu Piešķiriet savai darbvietai unikālu…" at bounding box center [509, 274] width 1019 height 367
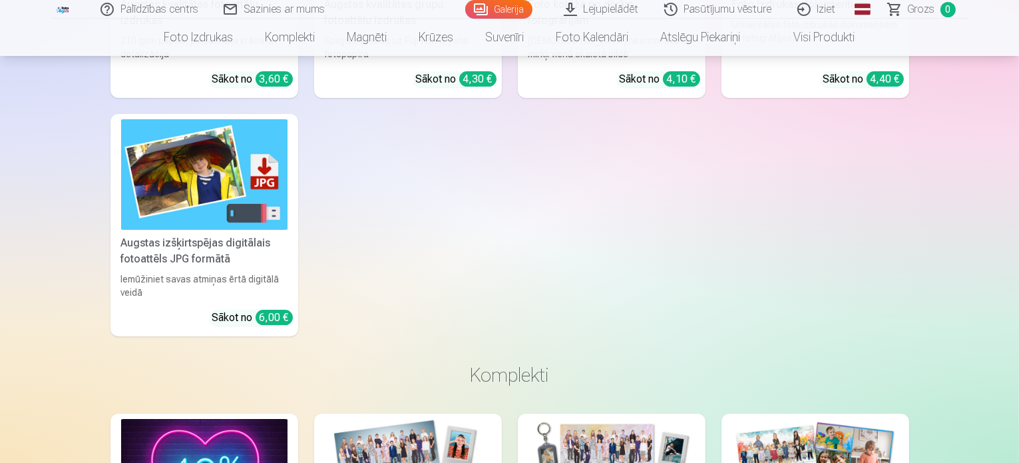
scroll to position [4726, 0]
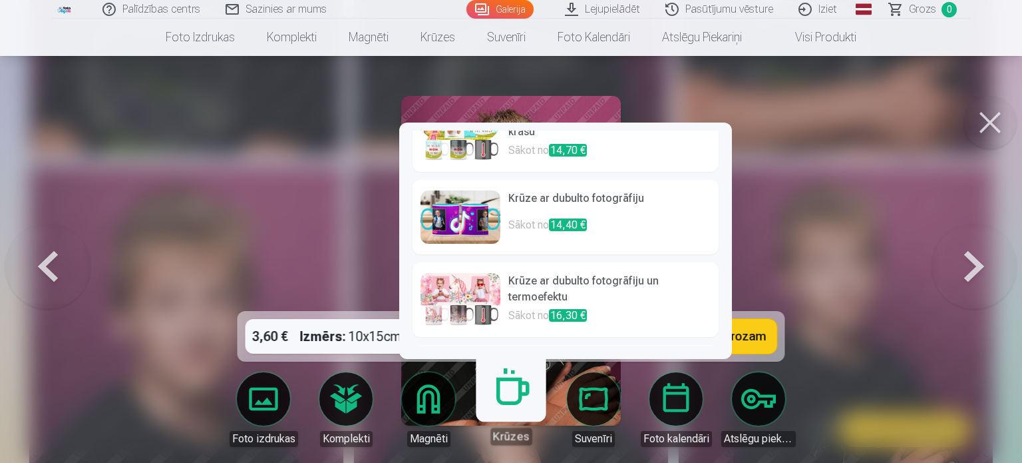
scroll to position [525, 0]
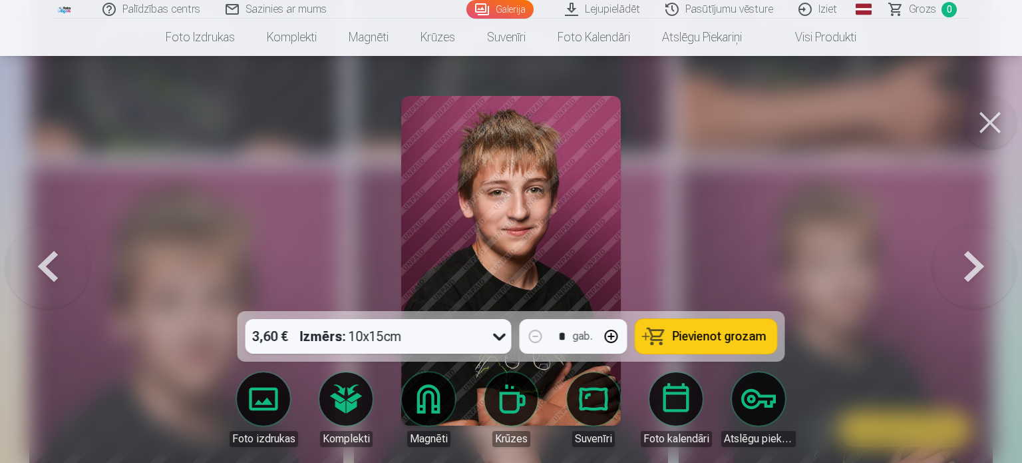
click at [1001, 119] on button at bounding box center [990, 122] width 53 height 53
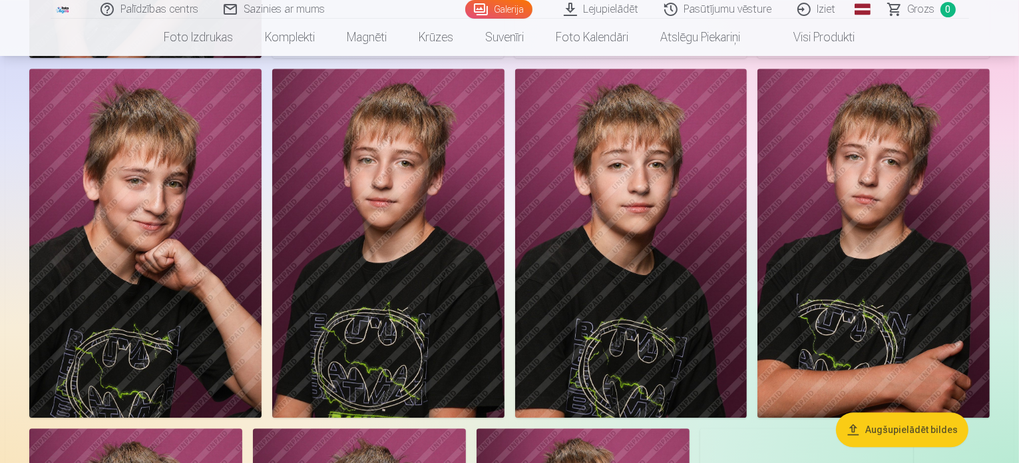
scroll to position [3728, 0]
